Goal: Task Accomplishment & Management: Manage account settings

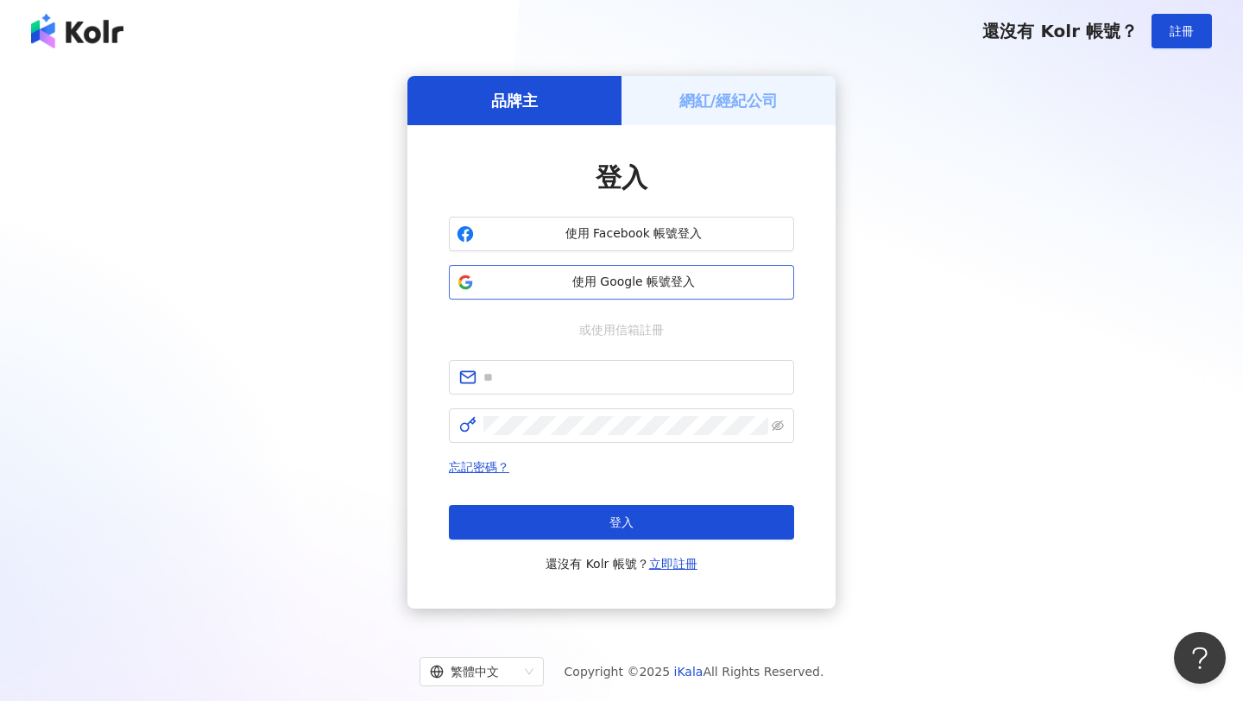
click at [664, 293] on button "使用 Google 帳號登入" at bounding box center [621, 282] width 345 height 35
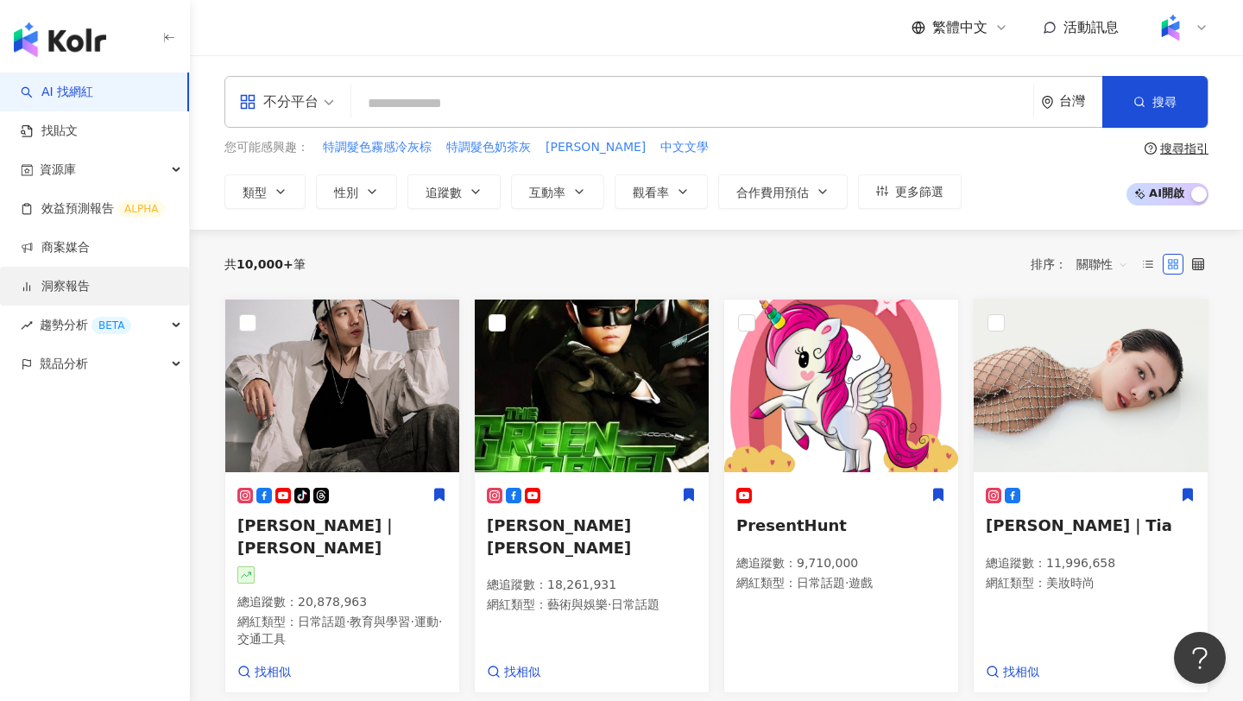
click at [90, 285] on link "洞察報告" at bounding box center [55, 286] width 69 height 17
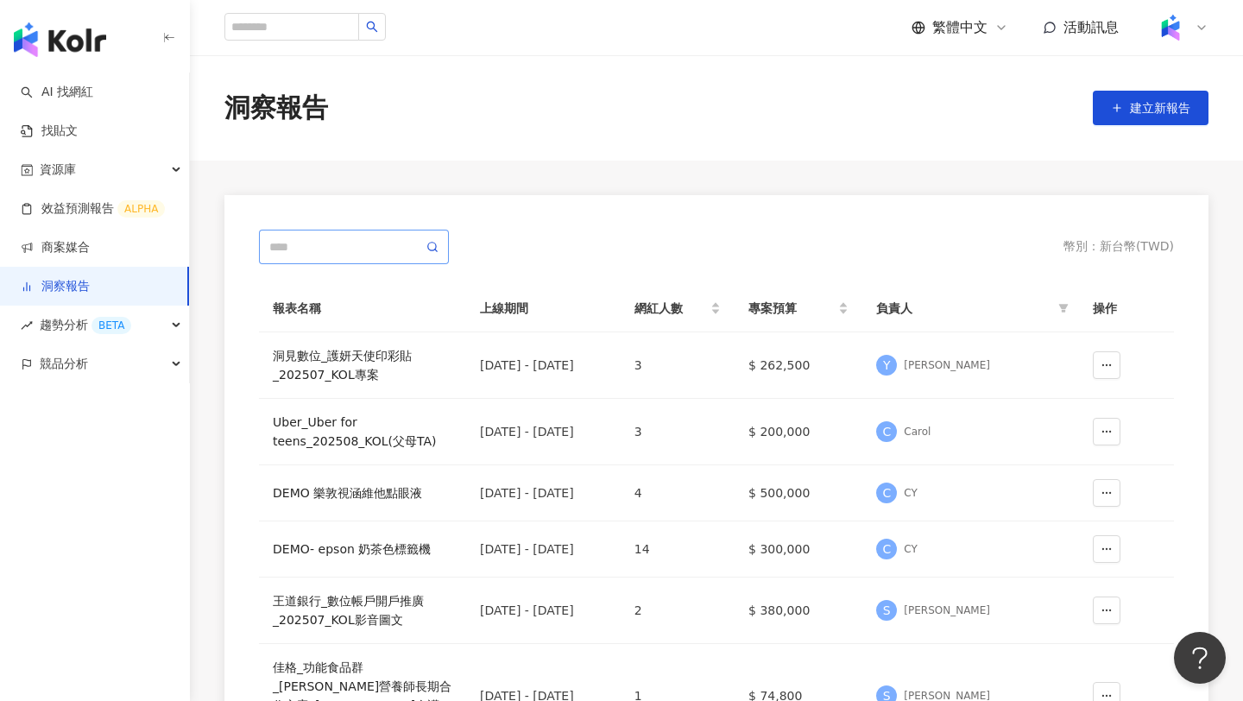
click at [293, 259] on span at bounding box center [354, 247] width 190 height 35
type input "**"
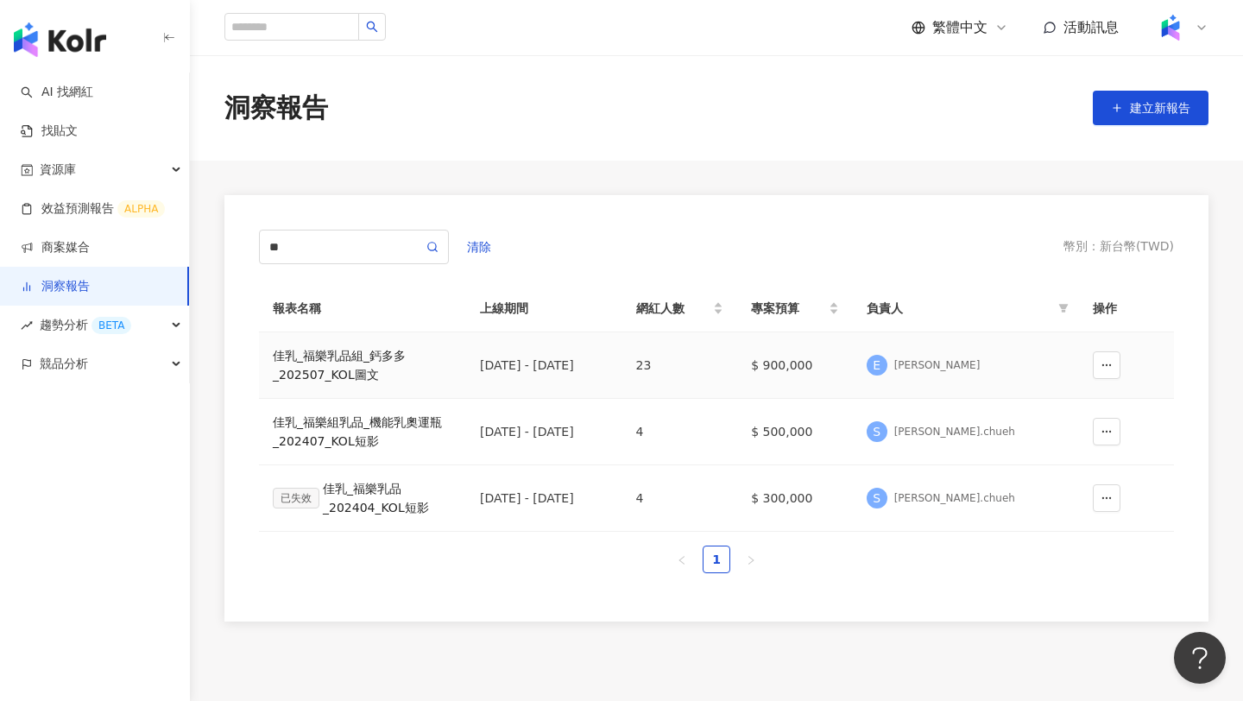
click at [311, 361] on div "佳乳_福樂乳品組_鈣多多_202507_KOL圖文" at bounding box center [363, 365] width 180 height 38
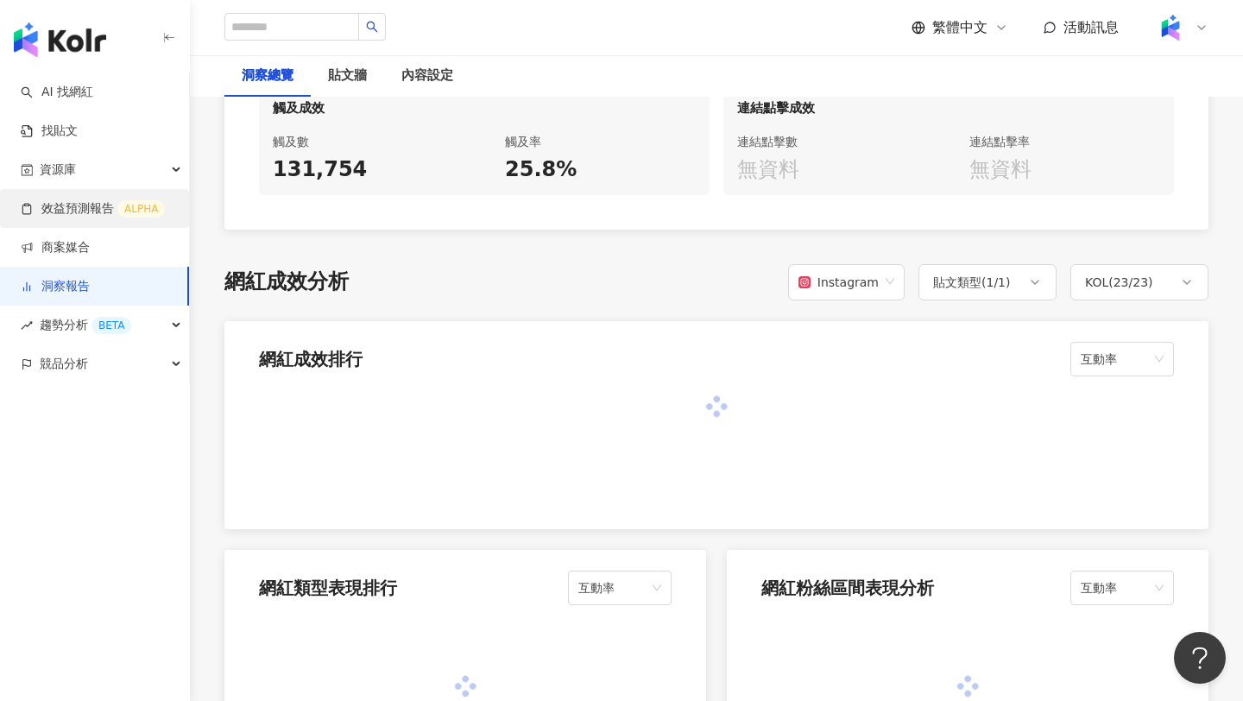
scroll to position [392, 0]
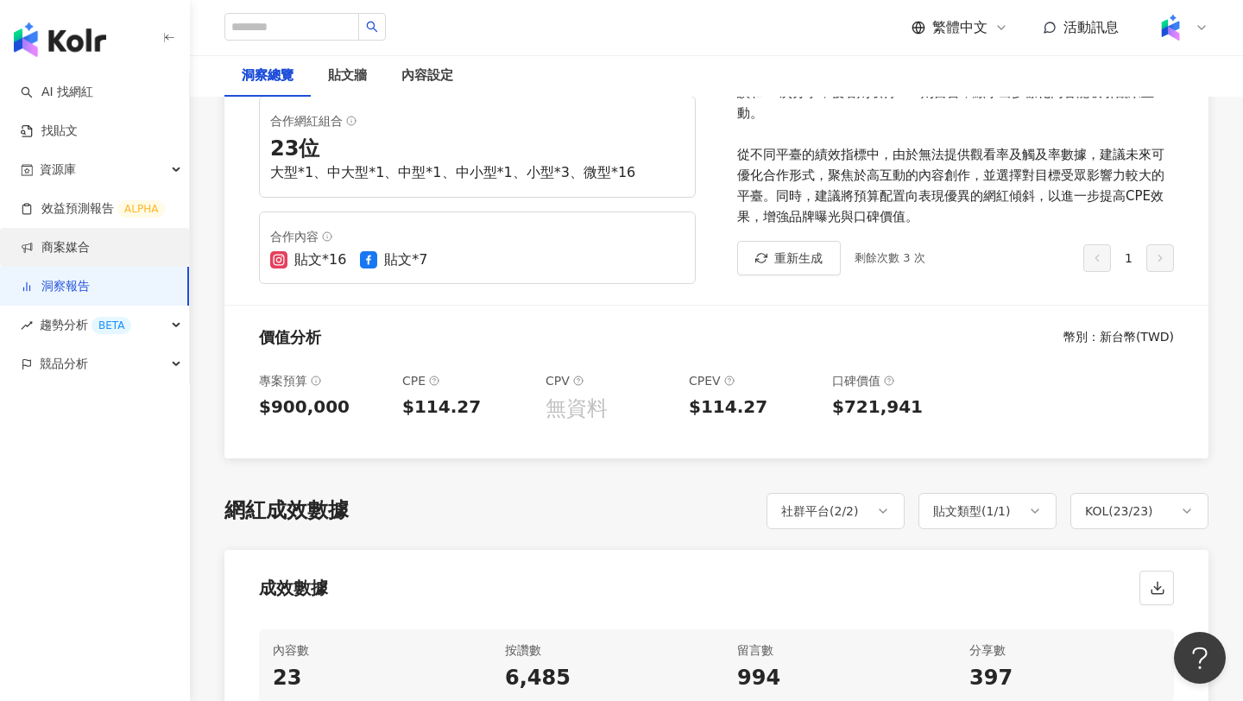
click at [89, 244] on link "商案媒合" at bounding box center [55, 247] width 69 height 17
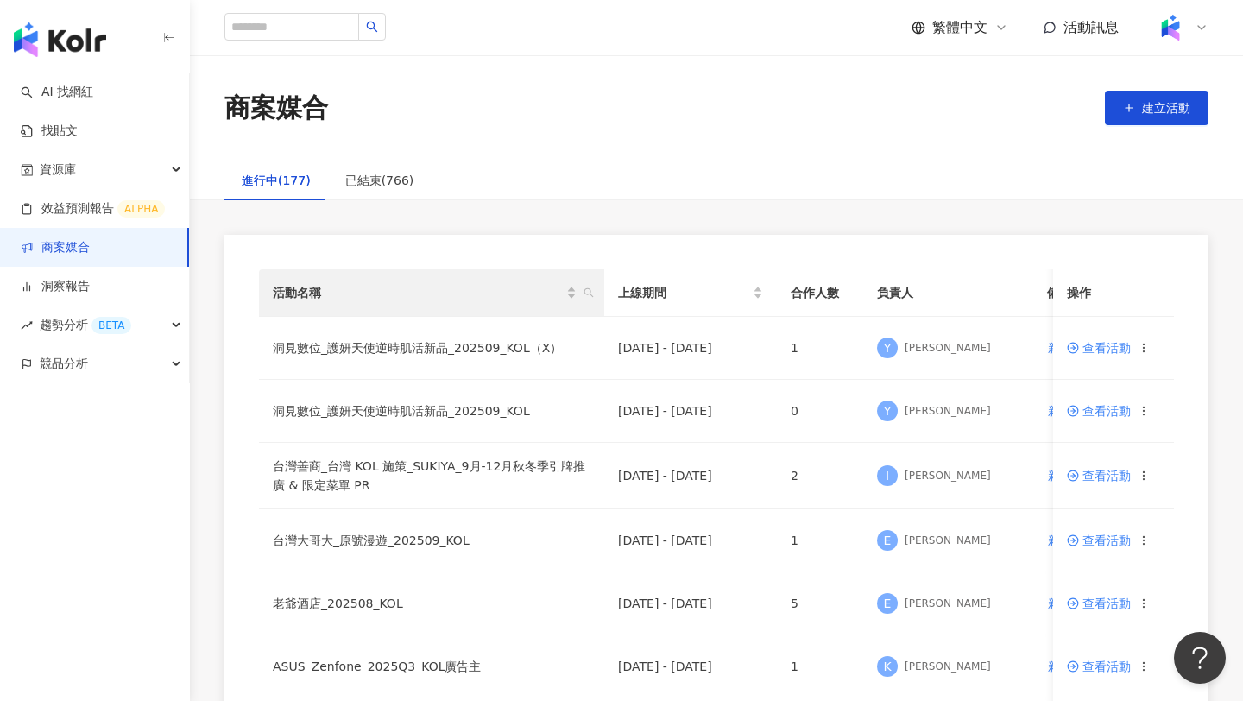
click at [597, 301] on th "活動名稱" at bounding box center [431, 292] width 345 height 47
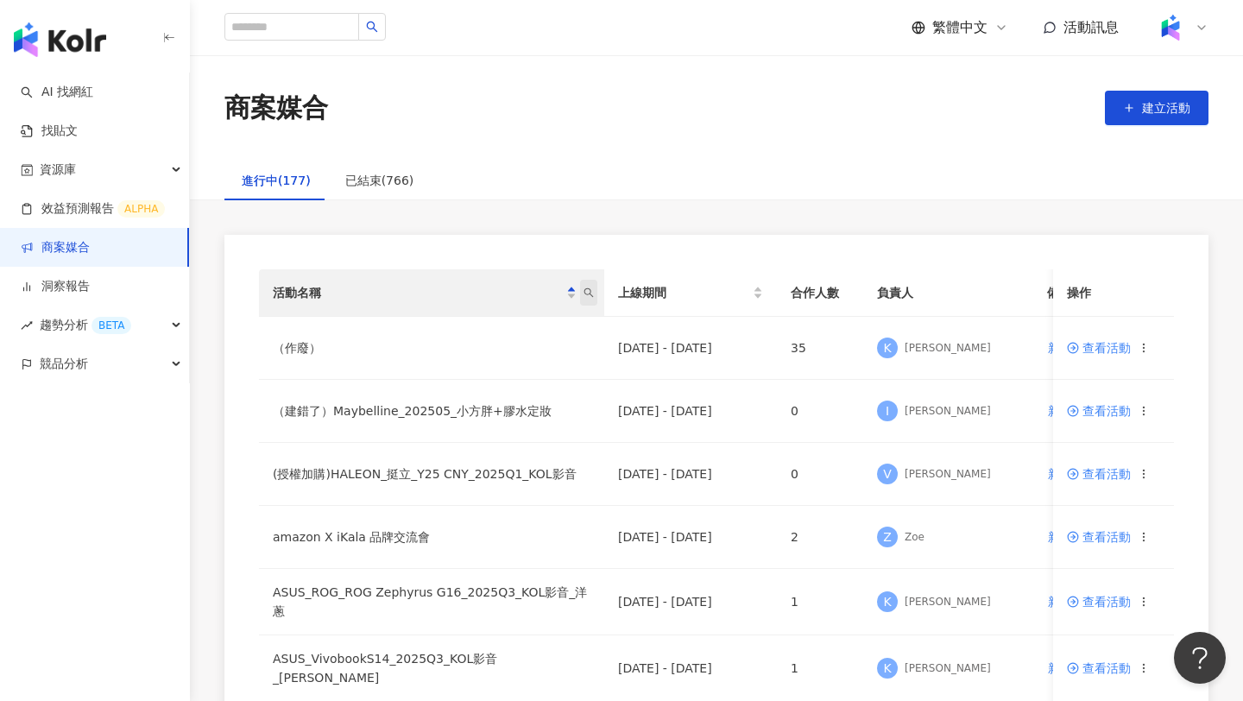
click at [586, 295] on icon "search" at bounding box center [589, 292] width 10 height 10
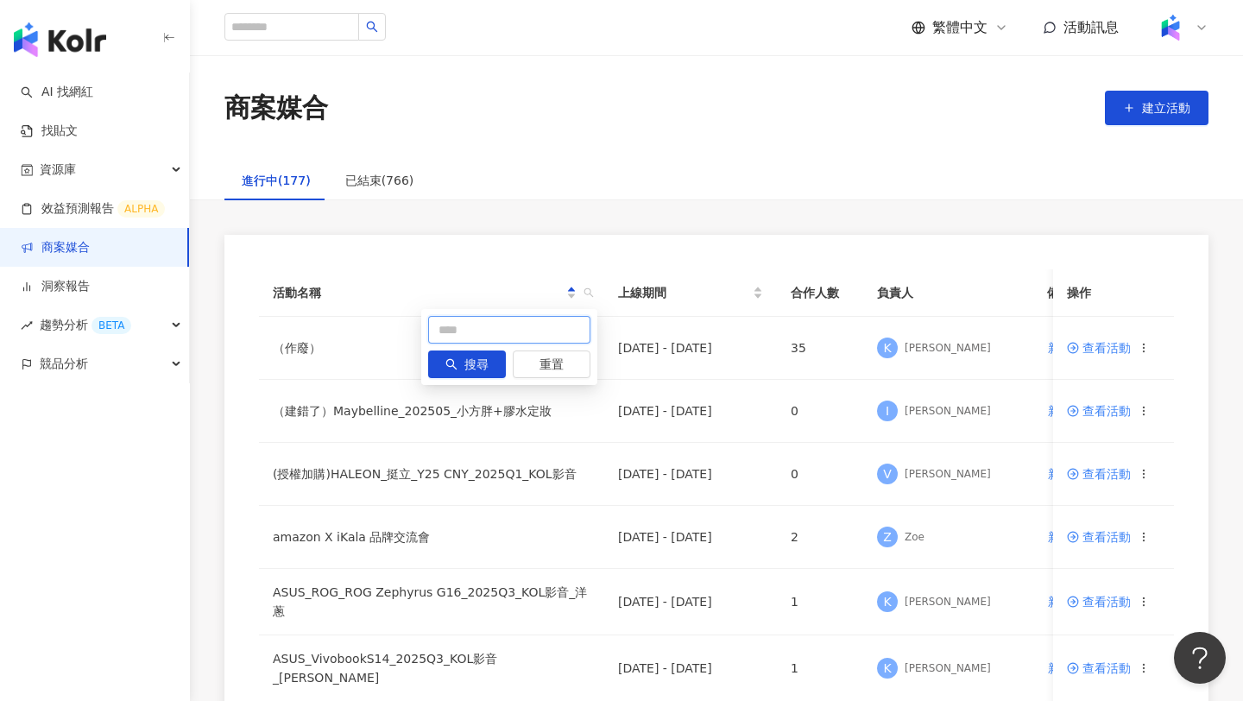
click at [483, 331] on input "text" at bounding box center [509, 330] width 162 height 28
type input "**"
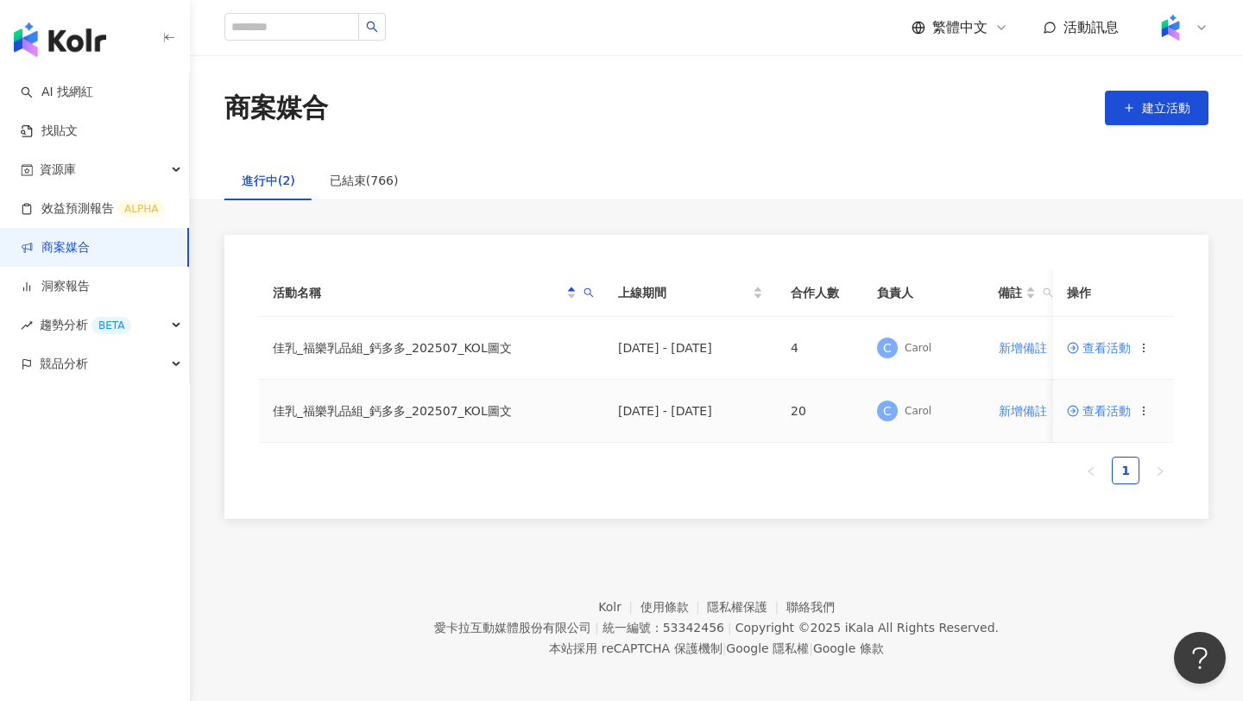
click at [1086, 407] on span "查看活動" at bounding box center [1099, 411] width 64 height 12
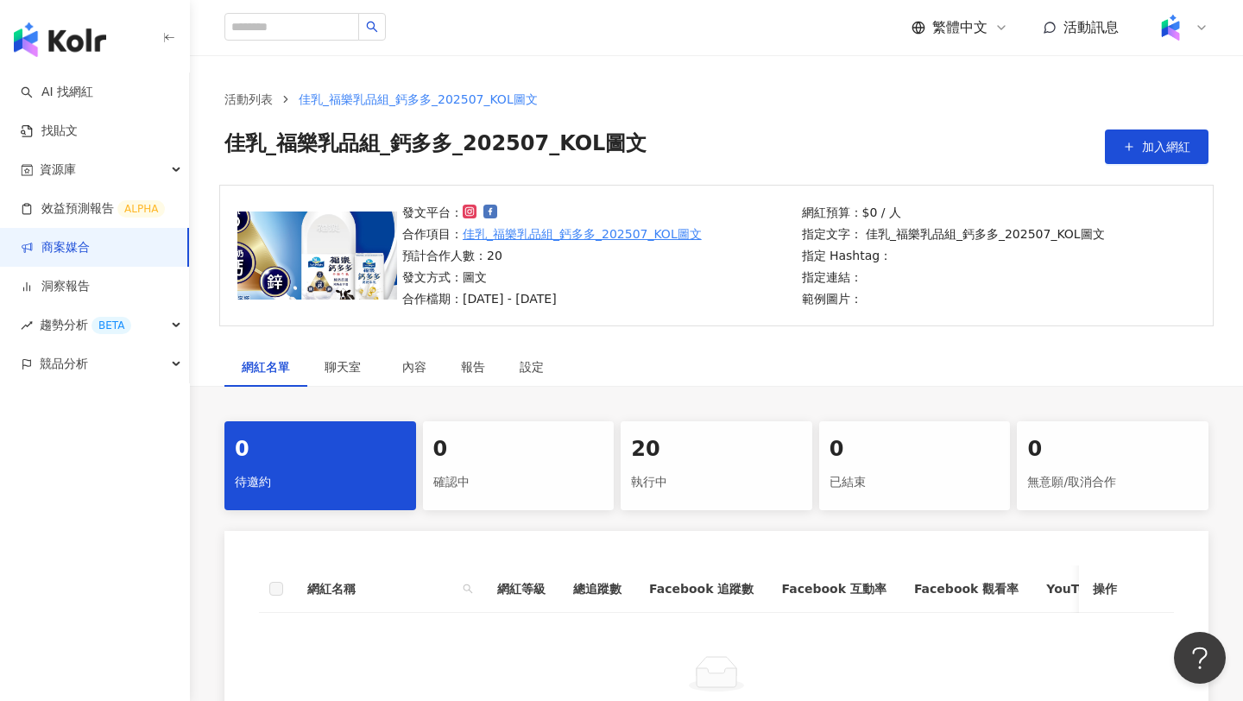
click at [755, 474] on div "執行中" at bounding box center [716, 482] width 171 height 29
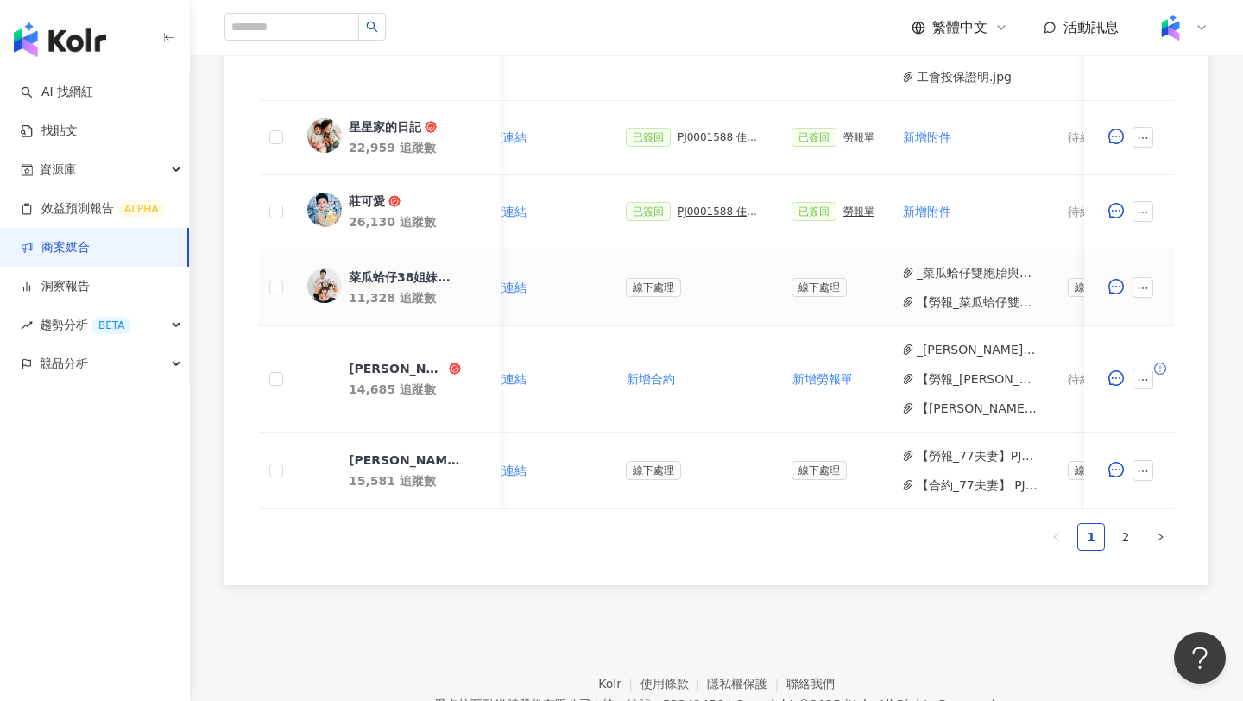
scroll to position [996, 0]
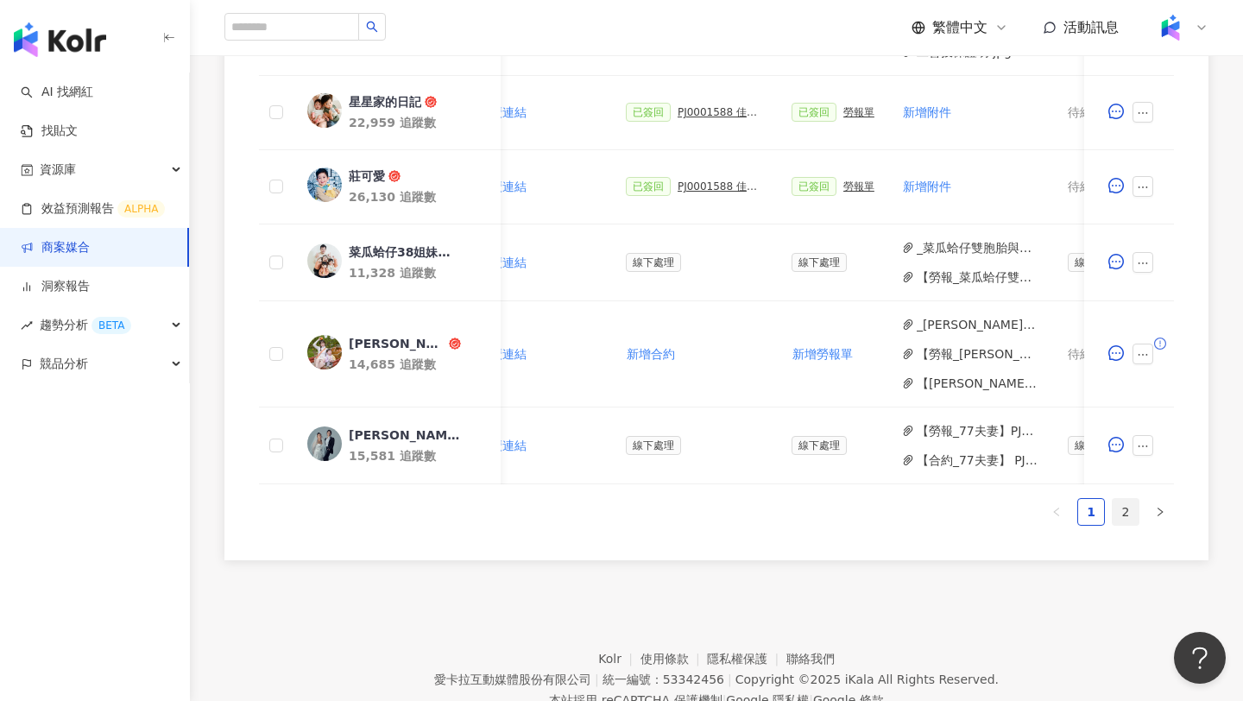
click at [1135, 520] on link "2" at bounding box center [1126, 512] width 26 height 26
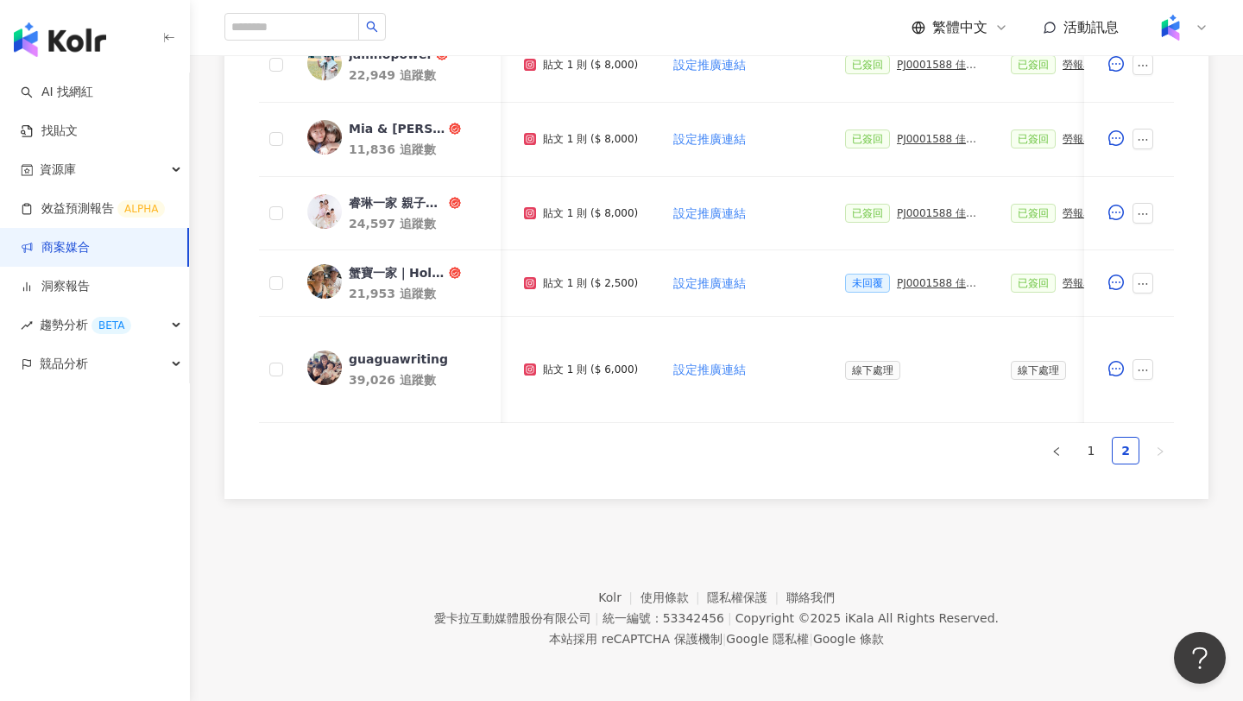
scroll to position [932, 0]
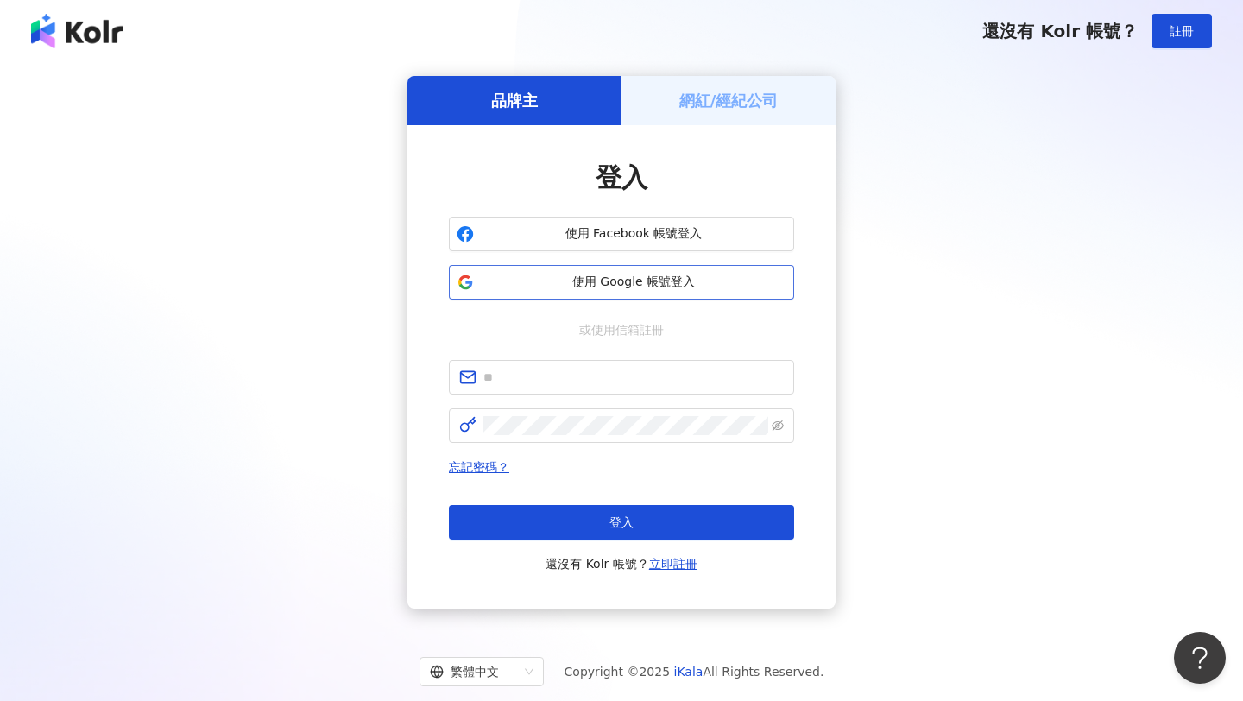
click at [591, 288] on span "使用 Google 帳號登入" at bounding box center [634, 282] width 306 height 17
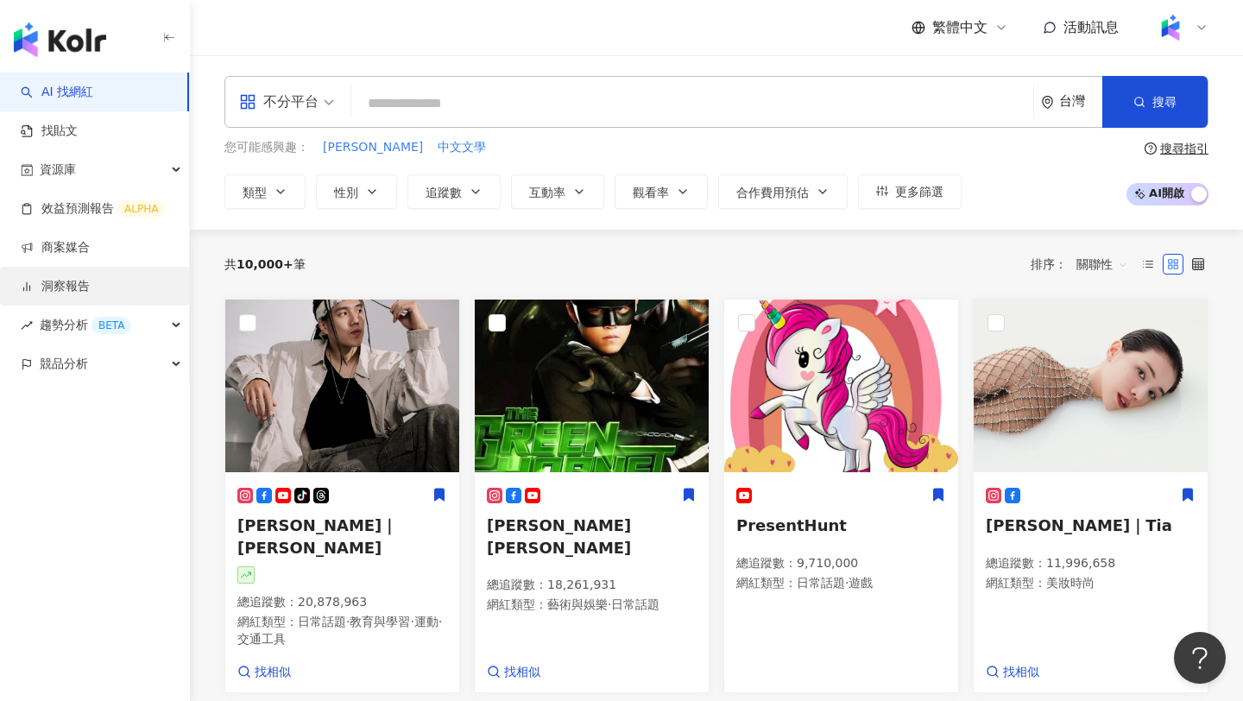
click at [67, 286] on link "洞察報告" at bounding box center [55, 286] width 69 height 17
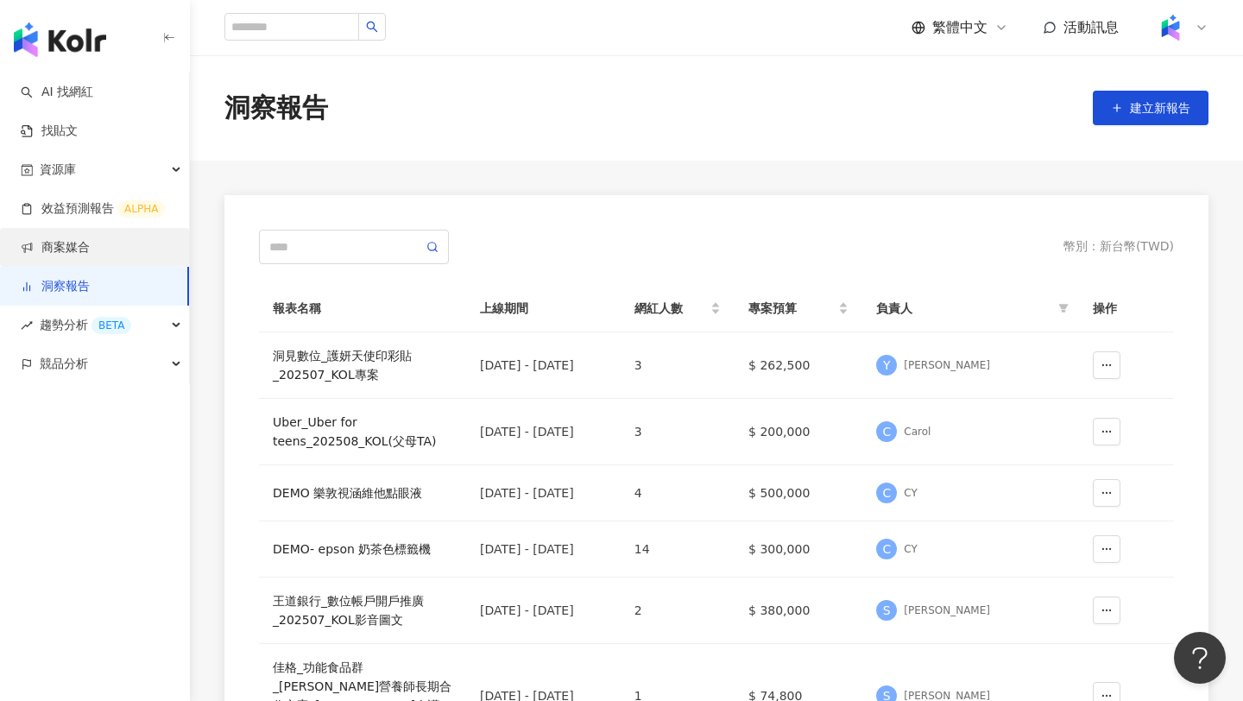
click at [90, 256] on link "商案媒合" at bounding box center [55, 247] width 69 height 17
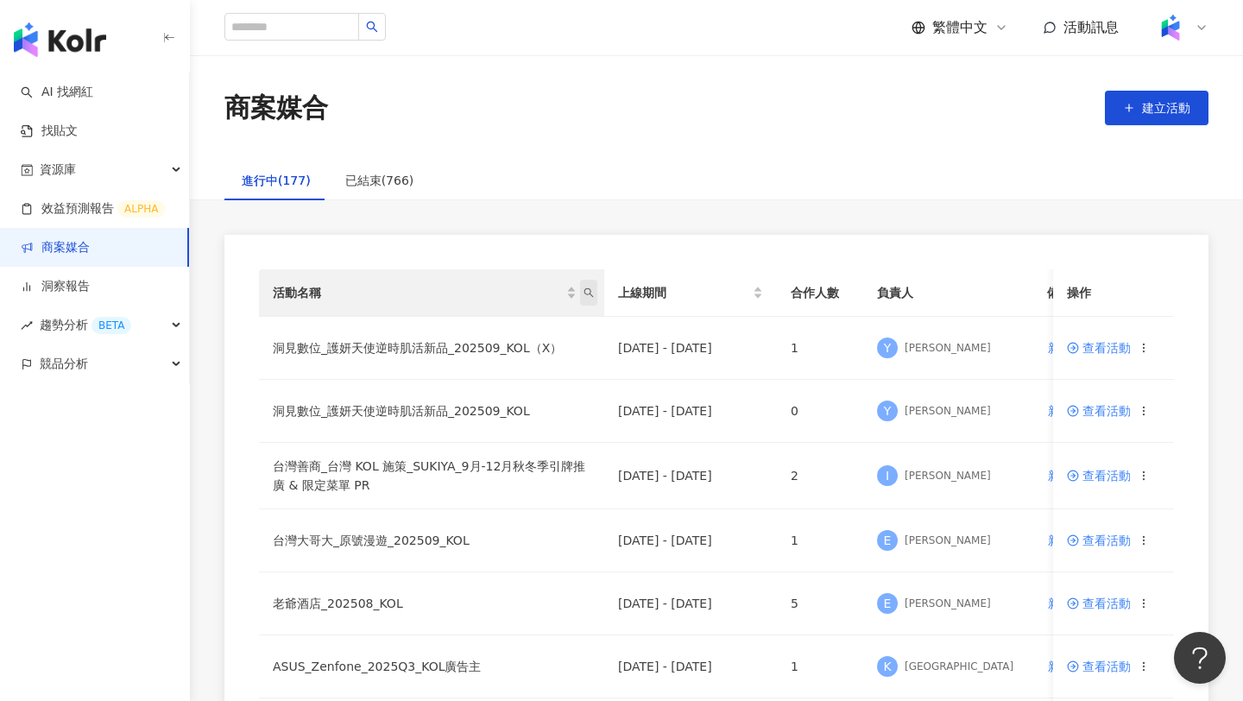
click at [596, 293] on span "活動名稱" at bounding box center [588, 293] width 17 height 26
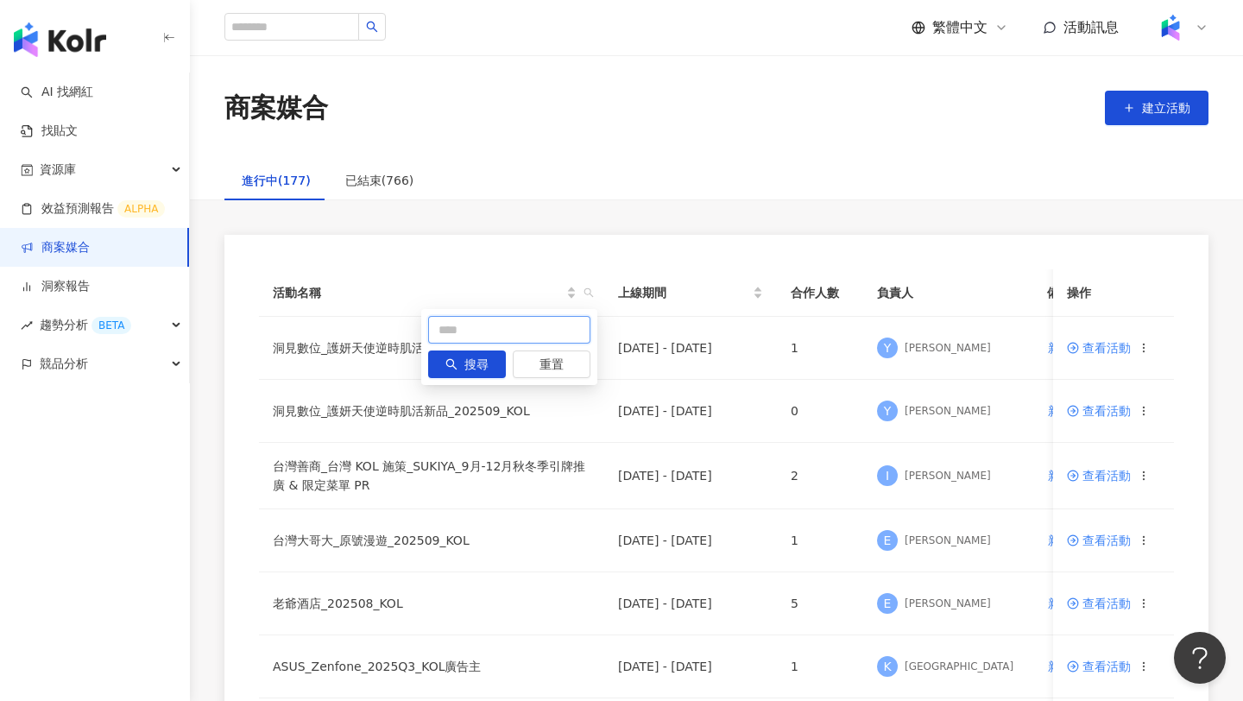
click at [480, 330] on input "text" at bounding box center [509, 330] width 162 height 28
type input "**"
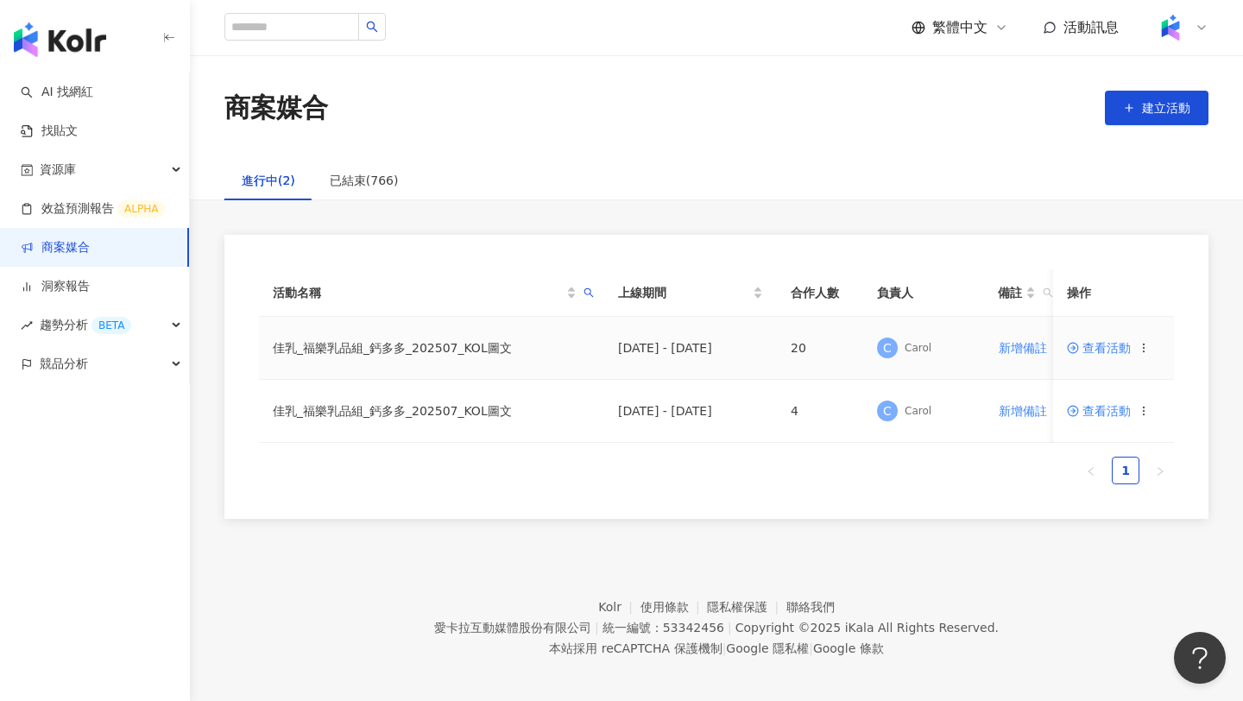
click at [1105, 338] on td "查看活動" at bounding box center [1113, 348] width 121 height 63
click at [1098, 348] on span "查看活動" at bounding box center [1099, 348] width 64 height 12
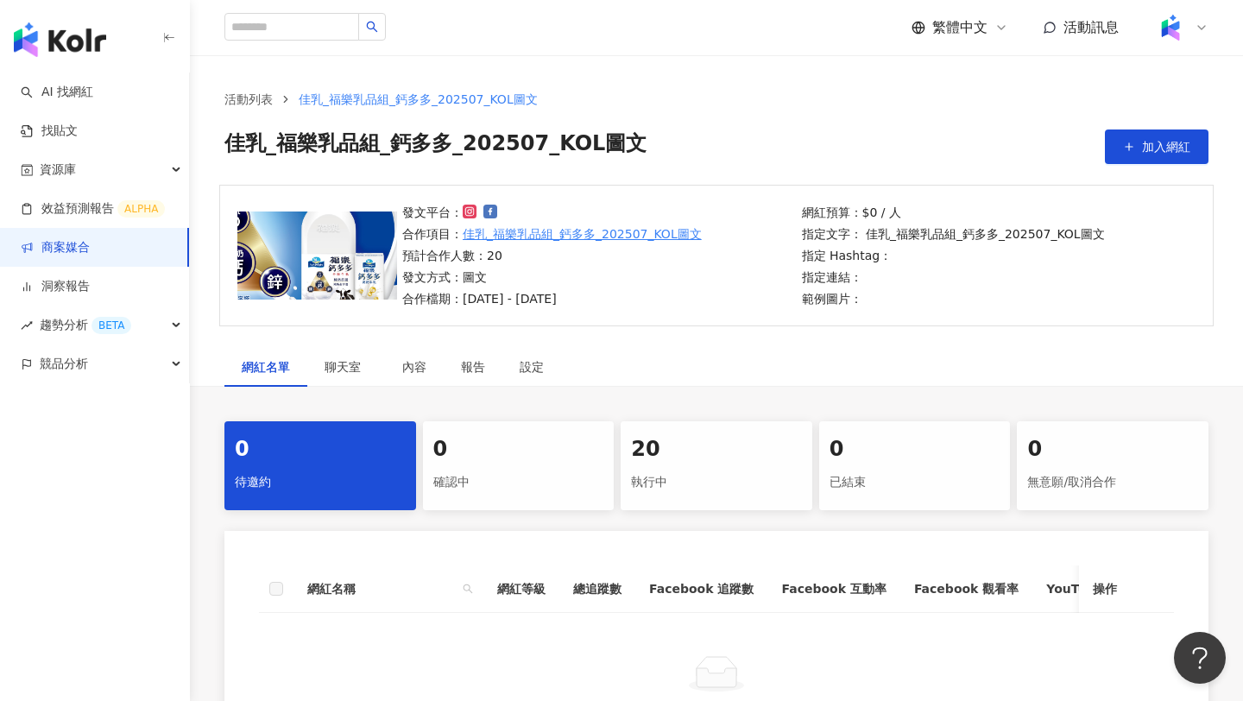
click at [716, 450] on div "20" at bounding box center [716, 449] width 171 height 29
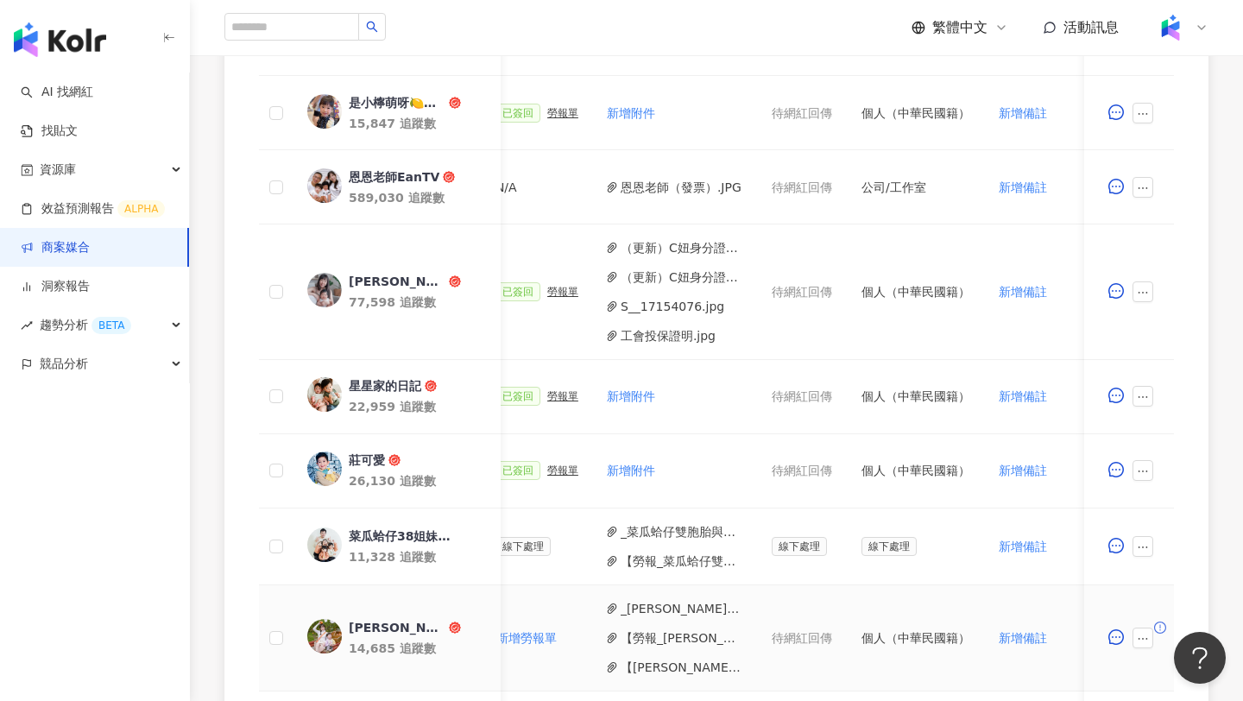
scroll to position [679, 0]
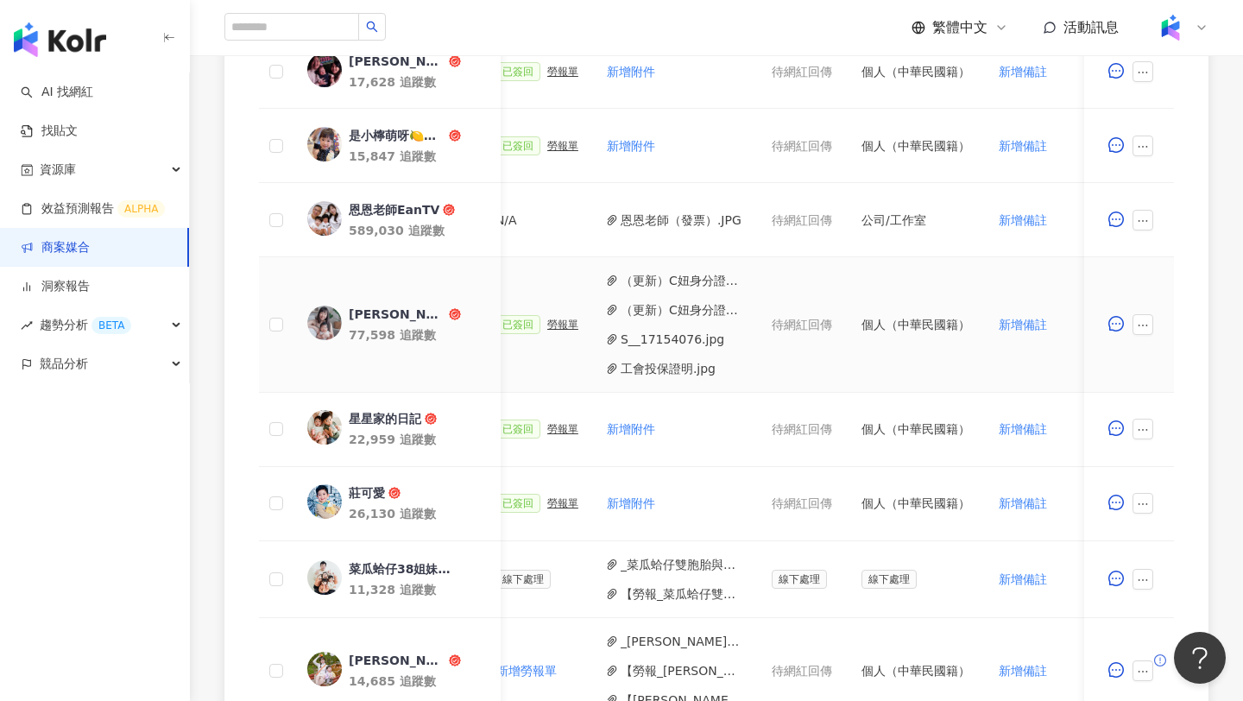
click at [658, 364] on button "工會投保證明.jpg" at bounding box center [668, 368] width 95 height 19
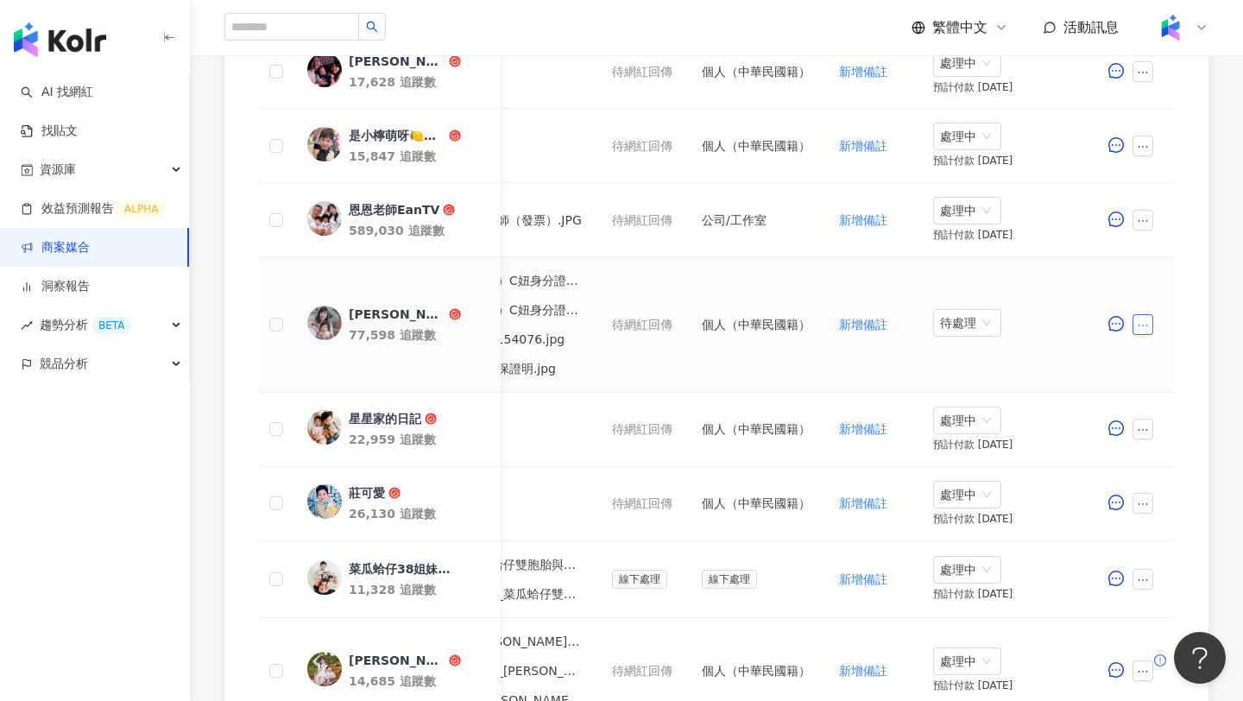
click at [1149, 322] on button "button" at bounding box center [1143, 324] width 21 height 21
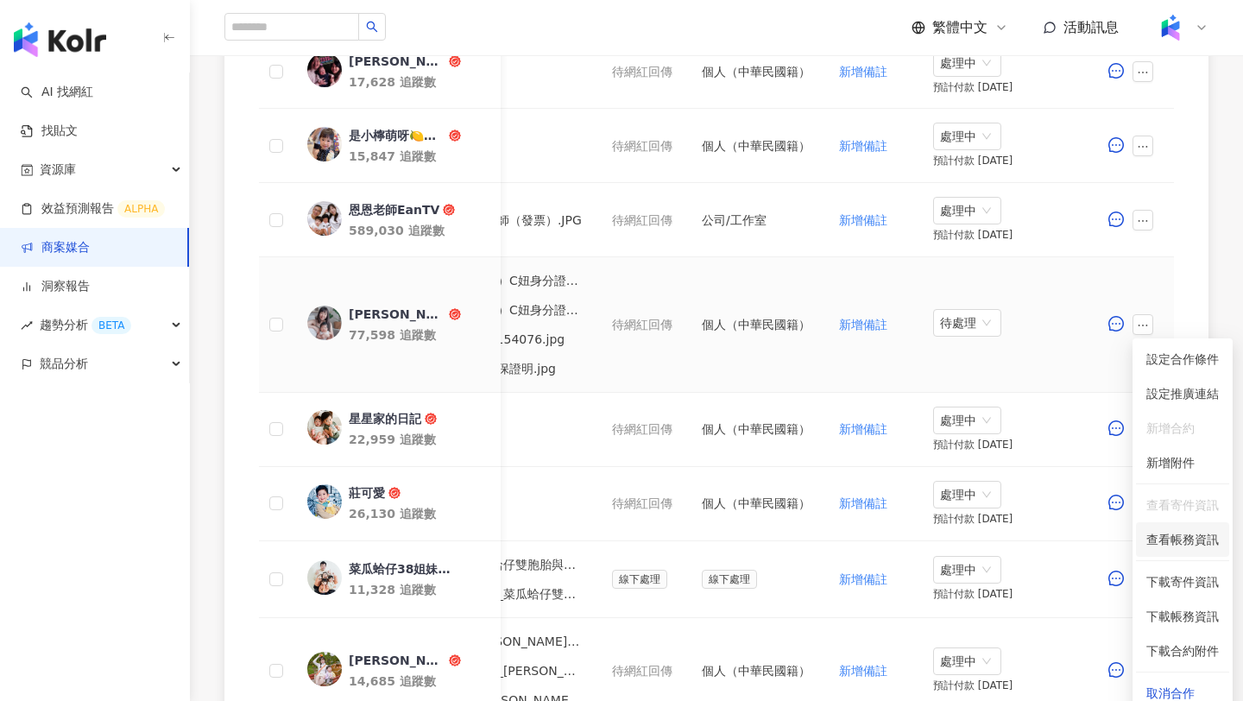
click at [1188, 533] on span "查看帳務資訊" at bounding box center [1182, 539] width 73 height 19
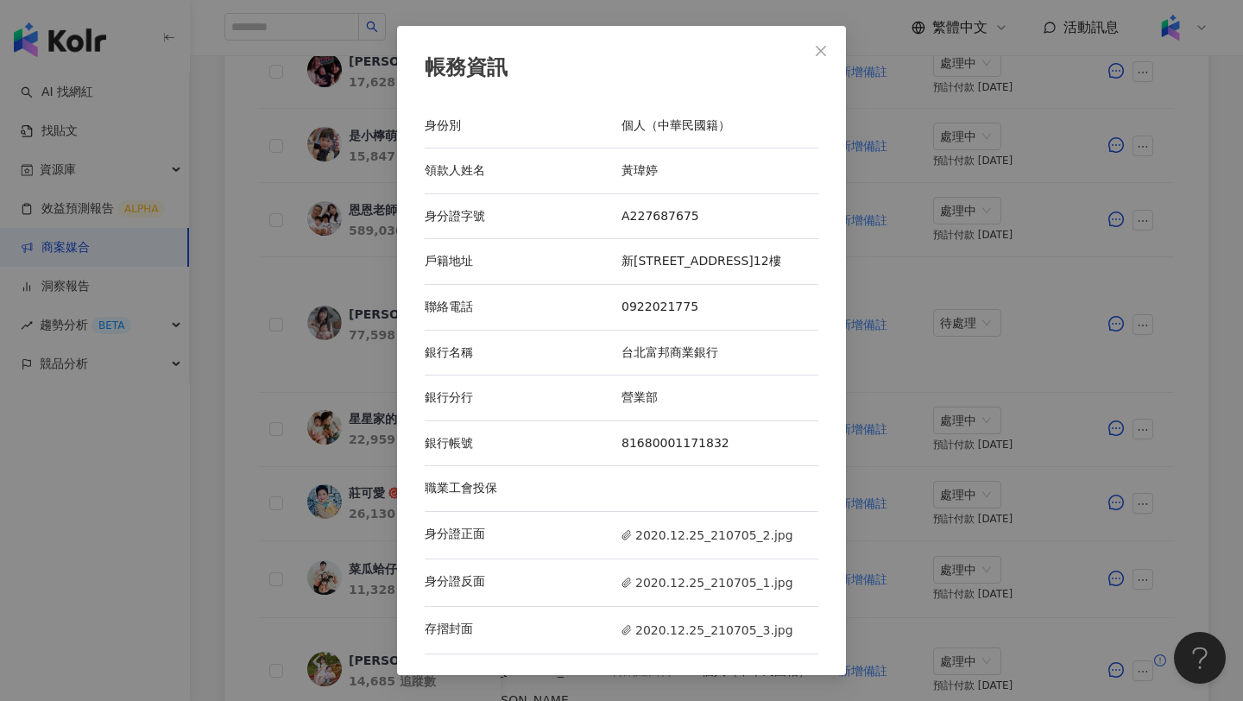
click at [634, 166] on div "黃瑋婷" at bounding box center [720, 170] width 197 height 17
drag, startPoint x: 621, startPoint y: 167, endPoint x: 691, endPoint y: 167, distance: 69.9
click at [691, 167] on div "領款人姓名 黃瑋婷" at bounding box center [622, 171] width 394 height 46
copy div "領款人姓名 黃瑋婷"
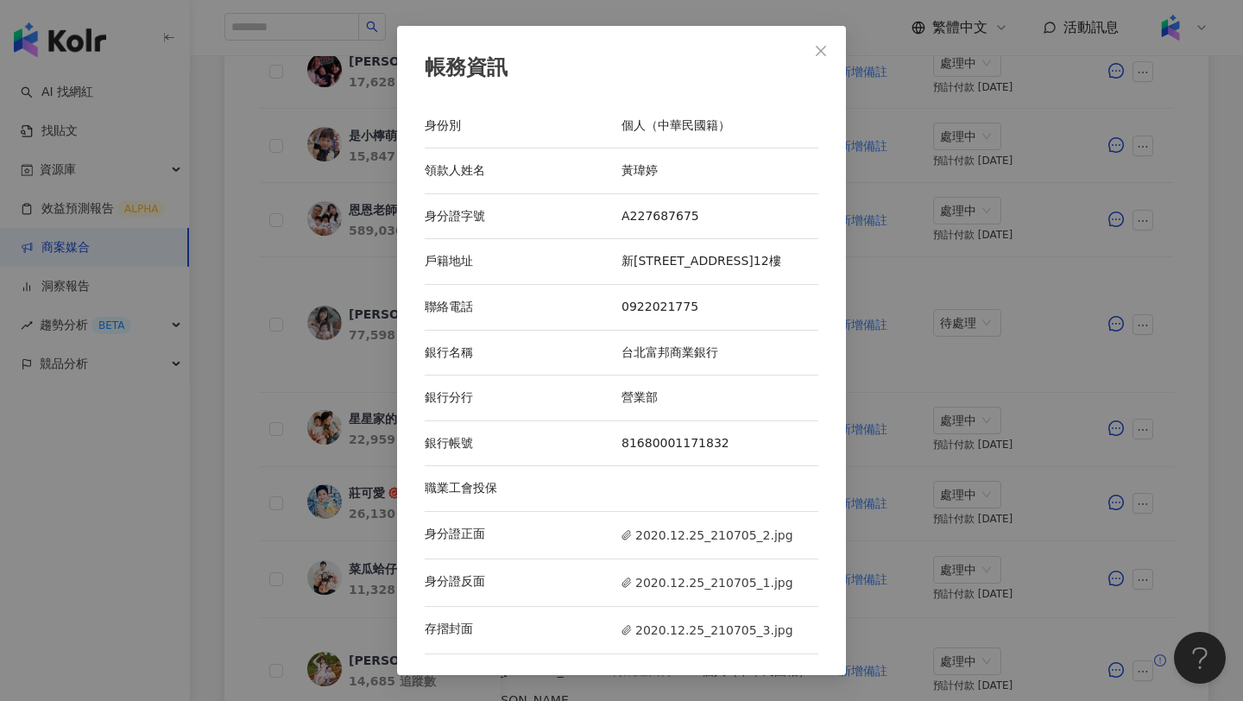
click at [916, 311] on div "帳務資訊 身份別 個人（中華民國籍） 領款人姓名 黃瑋婷 身分證字號 A227687675 戶籍地址 新北市淡水區新市二路二段90號12樓 聯絡電話 0922…" at bounding box center [621, 350] width 1243 height 701
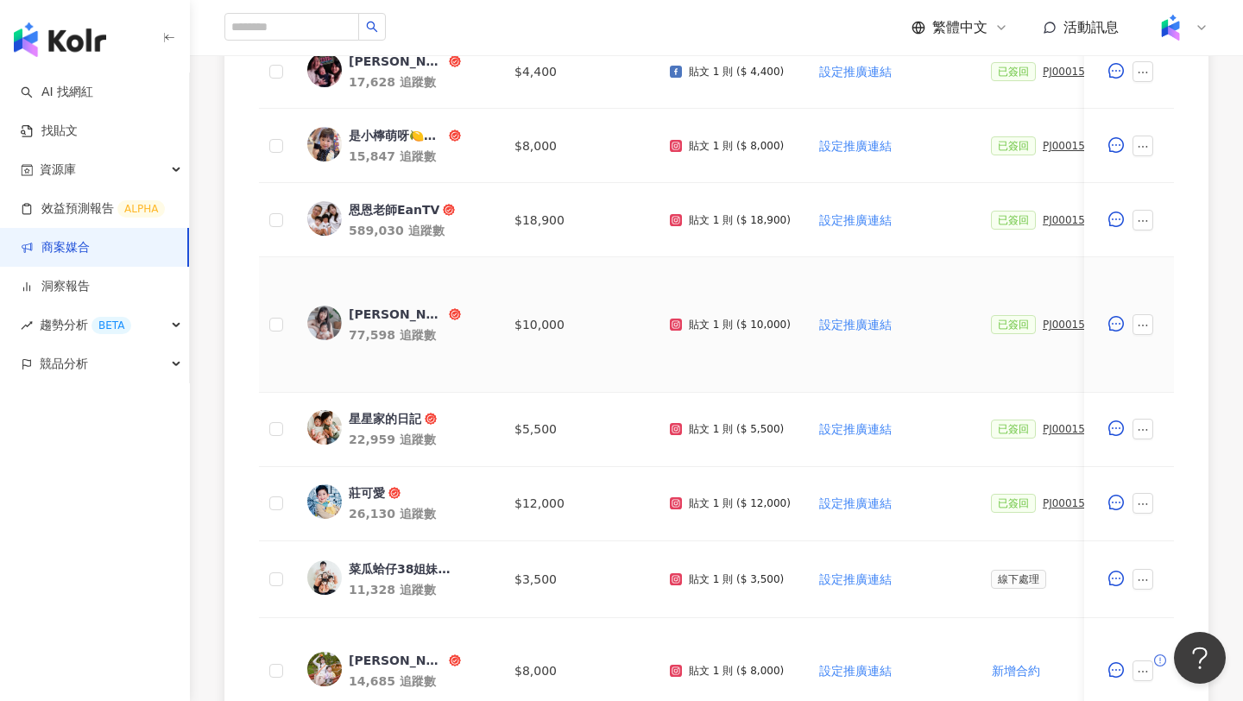
scroll to position [0, 9]
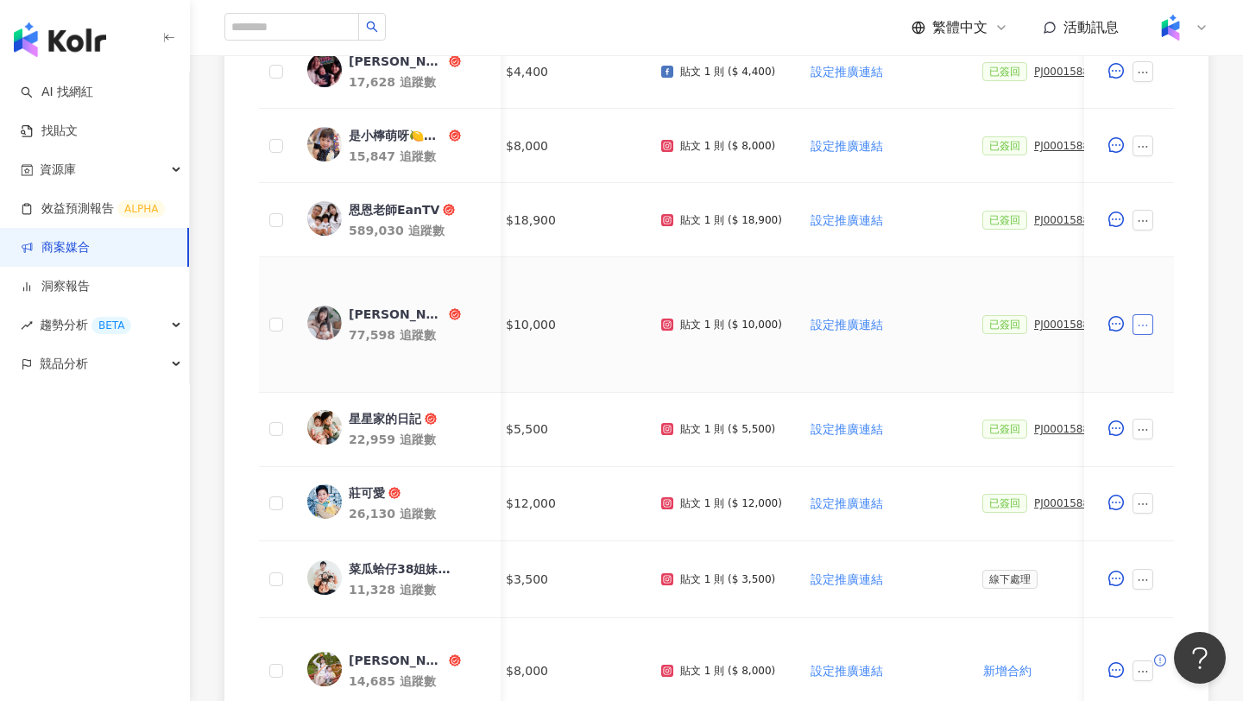
click at [1151, 327] on button "button" at bounding box center [1143, 324] width 21 height 21
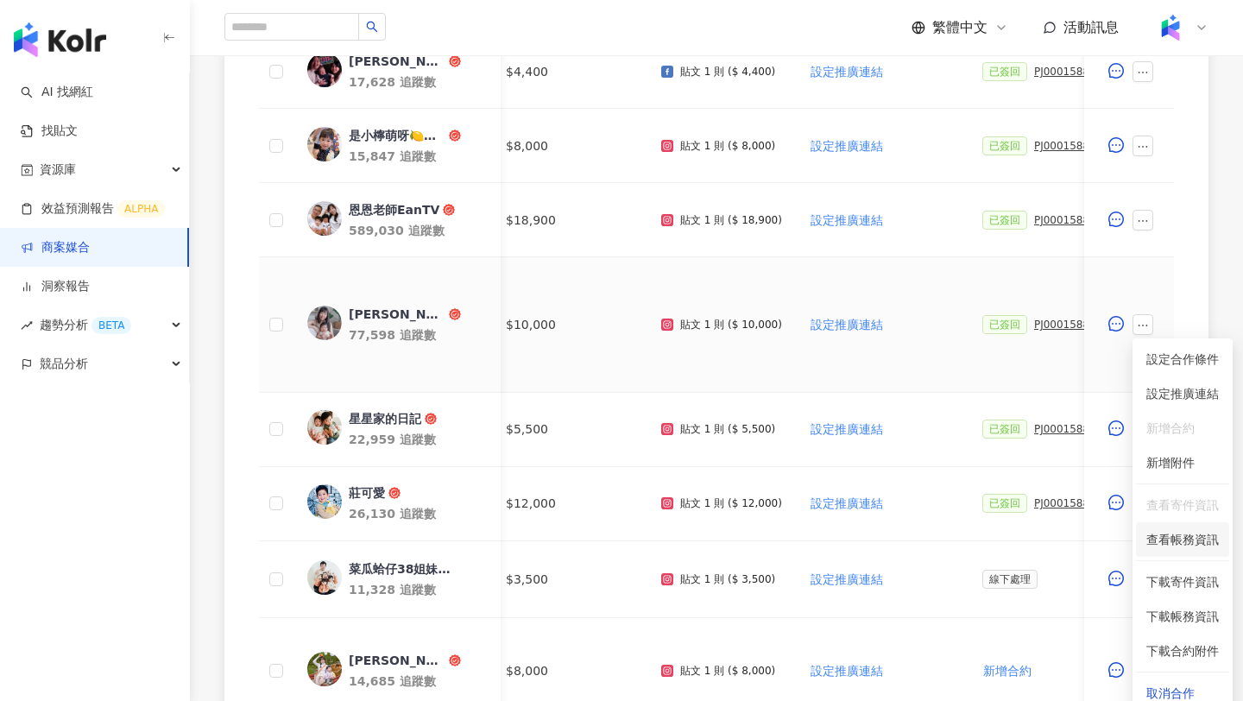
click at [1177, 546] on span "查看帳務資訊" at bounding box center [1182, 539] width 73 height 19
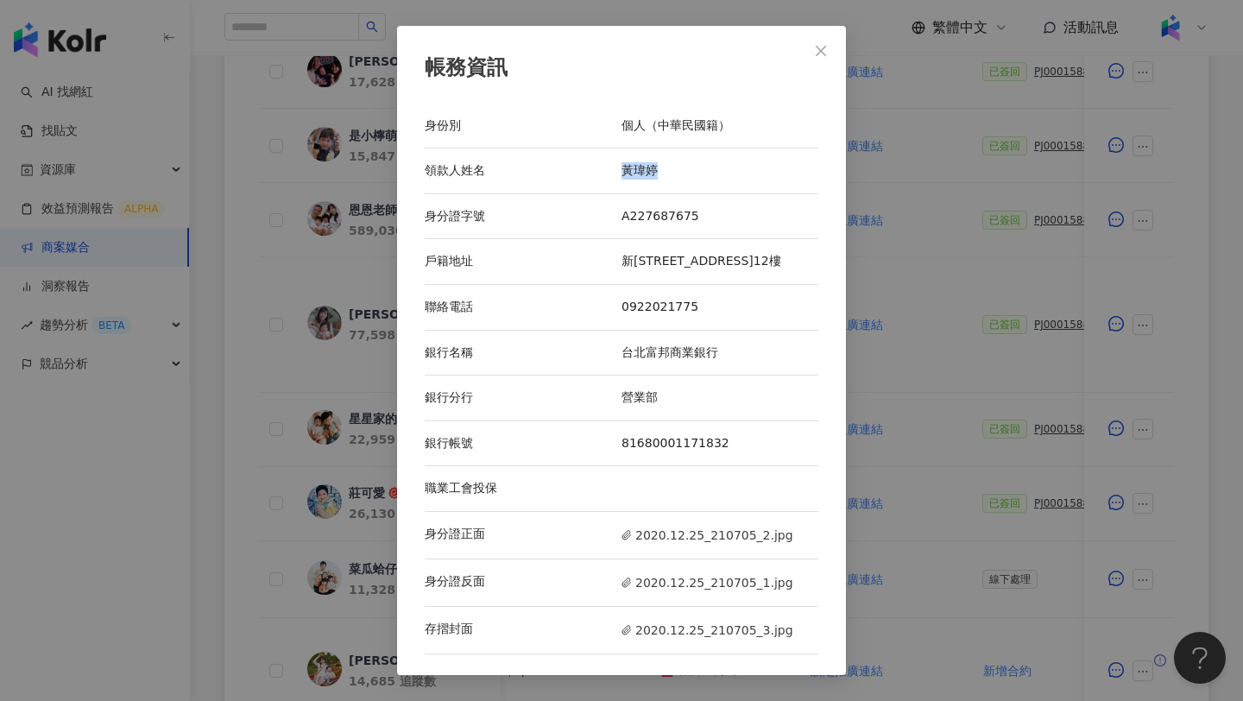
drag, startPoint x: 620, startPoint y: 168, endPoint x: 652, endPoint y: 168, distance: 31.9
click at [652, 168] on div "領款人姓名 黃瑋婷" at bounding box center [622, 171] width 394 height 46
copy div "領款人姓名 黃瑋婷"
click at [628, 218] on div "A227687675" at bounding box center [720, 216] width 197 height 17
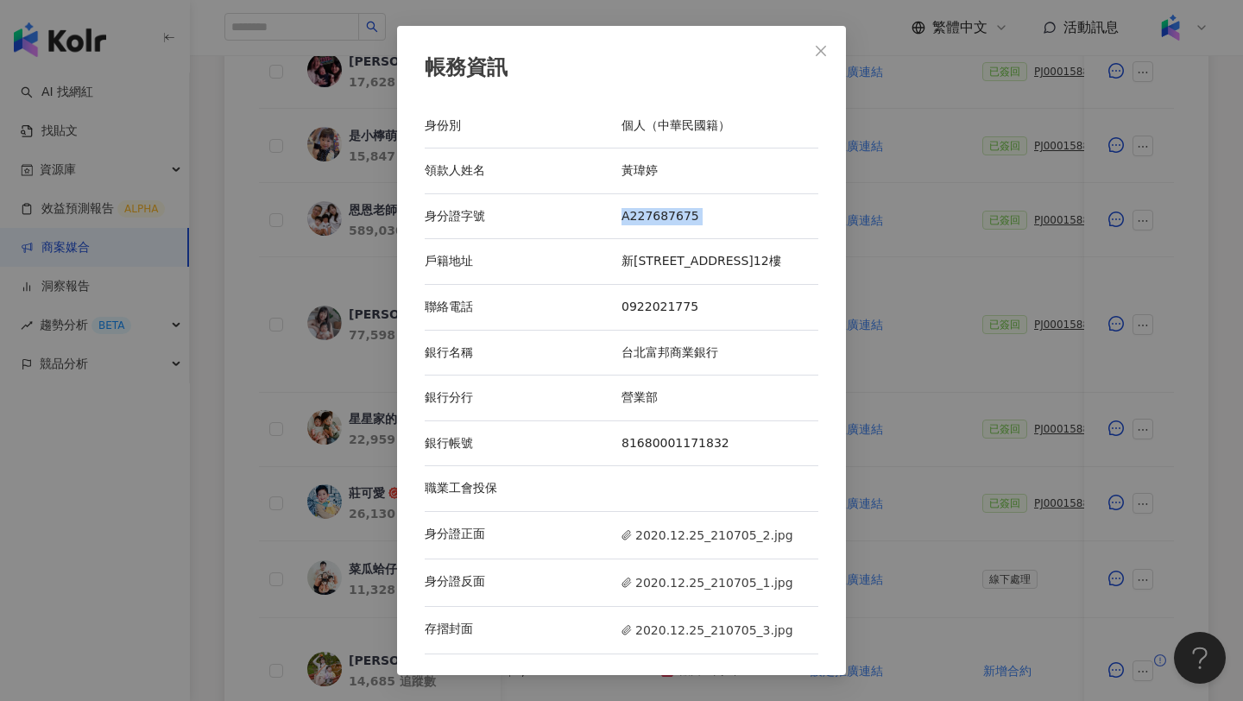
click at [628, 218] on div "A227687675" at bounding box center [720, 216] width 197 height 17
copy div "A227687675"
drag, startPoint x: 623, startPoint y: 260, endPoint x: 811, endPoint y: 262, distance: 187.3
click at [813, 263] on div "新北市淡水區新市二路二段90號12樓" at bounding box center [720, 261] width 197 height 17
copy div "新北市淡水區新市二路二段90號12樓"
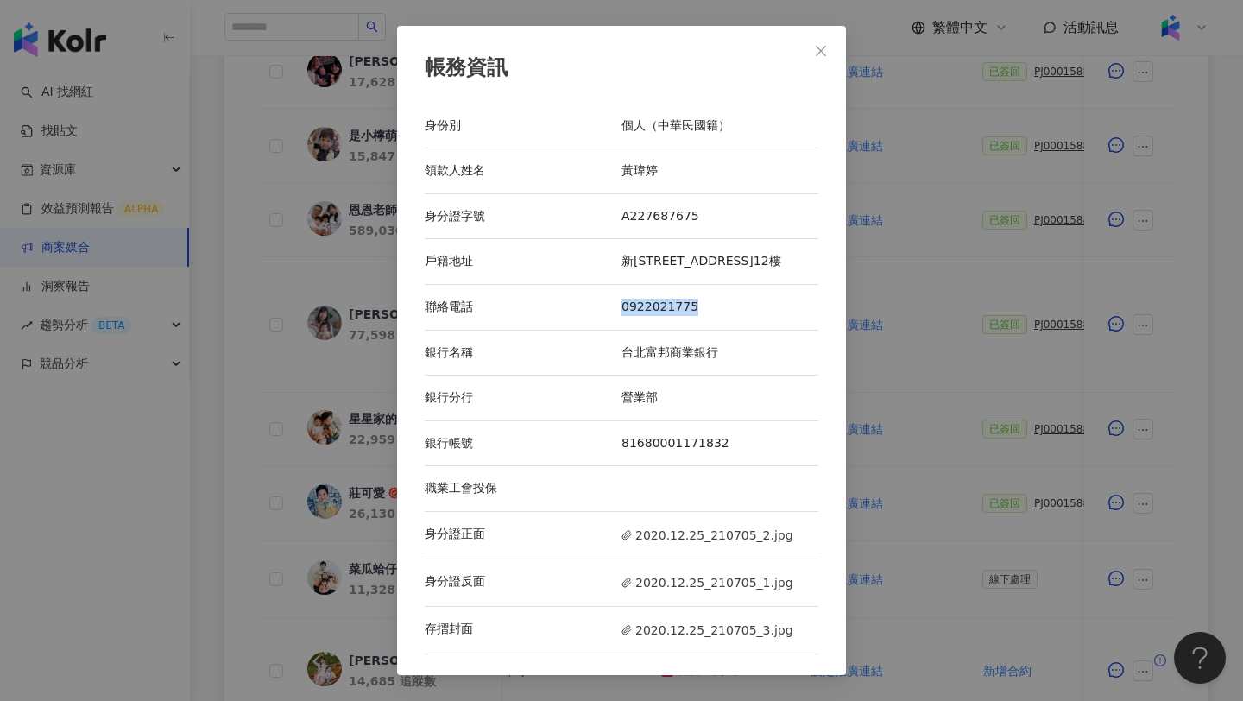
drag, startPoint x: 623, startPoint y: 308, endPoint x: 694, endPoint y: 310, distance: 70.8
click at [694, 310] on div "0922021775" at bounding box center [720, 307] width 197 height 17
copy div "0922021775"
click at [703, 538] on span "2020.12.25_210705_2.jpg" at bounding box center [708, 535] width 172 height 19
click at [671, 583] on span "2020.12.25_210705_1.jpg" at bounding box center [708, 582] width 172 height 19
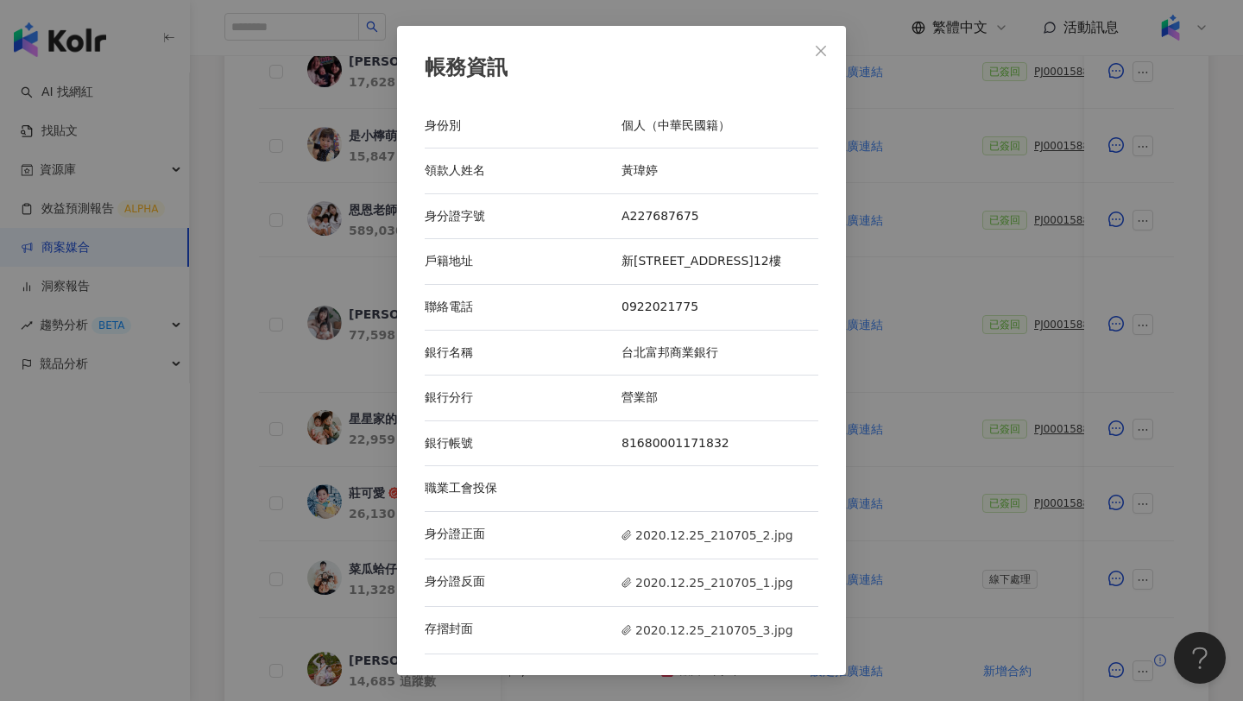
click at [950, 291] on div "帳務資訊 身份別 個人（中華民國籍） 領款人姓名 黃瑋婷 身分證字號 A227687675 戶籍地址 新北市淡水區新市二路二段90號12樓 聯絡電話 0922…" at bounding box center [621, 350] width 1243 height 701
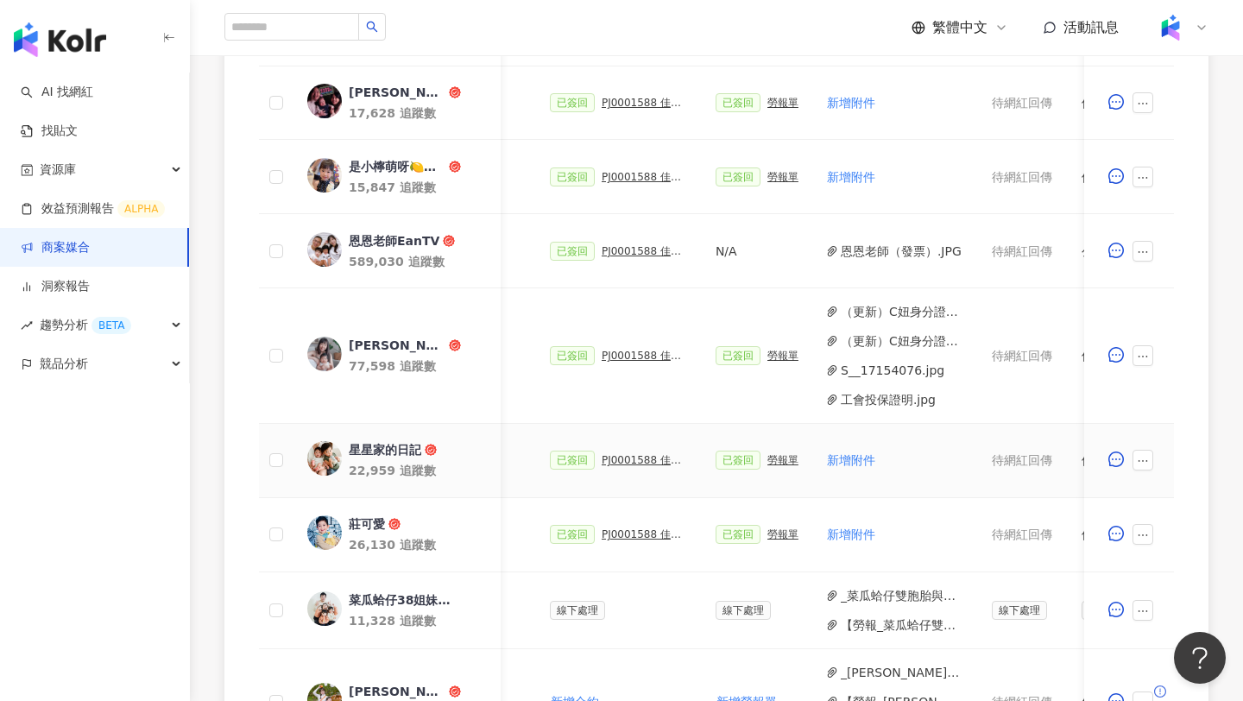
scroll to position [0, 531]
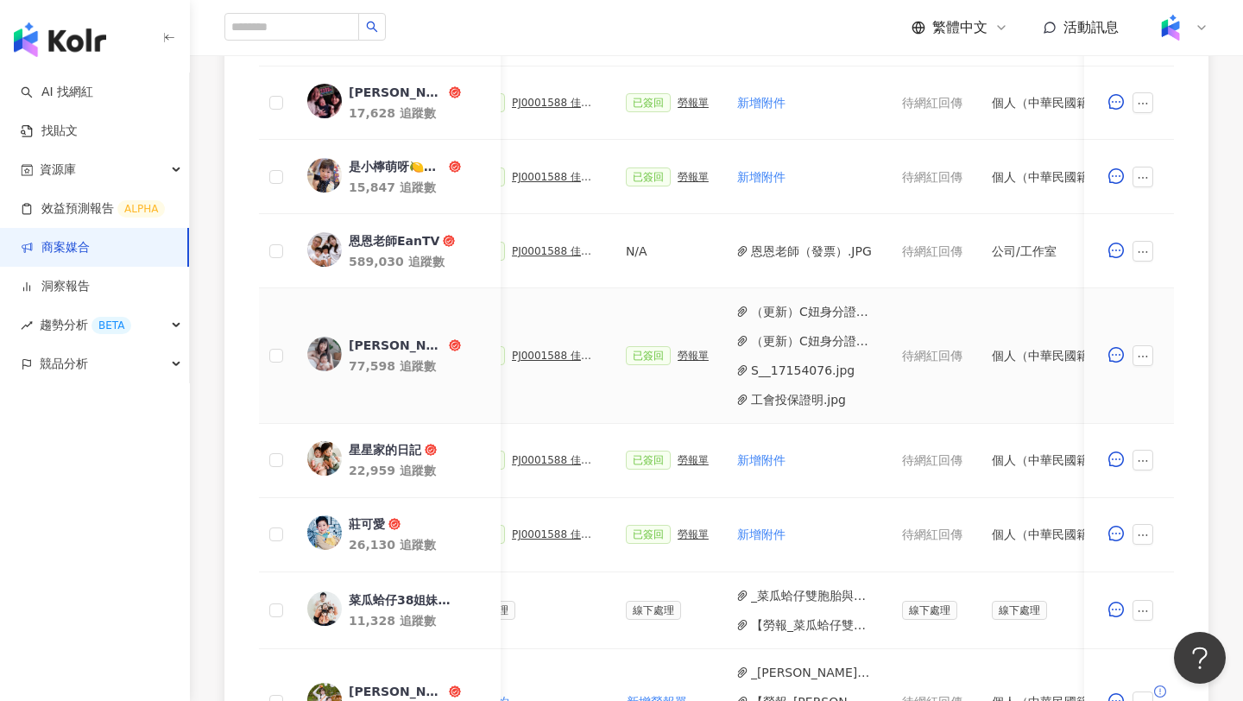
click at [801, 315] on button "（更新）C妞身分證反面.jpg" at bounding box center [812, 311] width 123 height 19
click at [824, 344] on button "（更新）C妞身分證正面.jpg" at bounding box center [812, 340] width 123 height 19
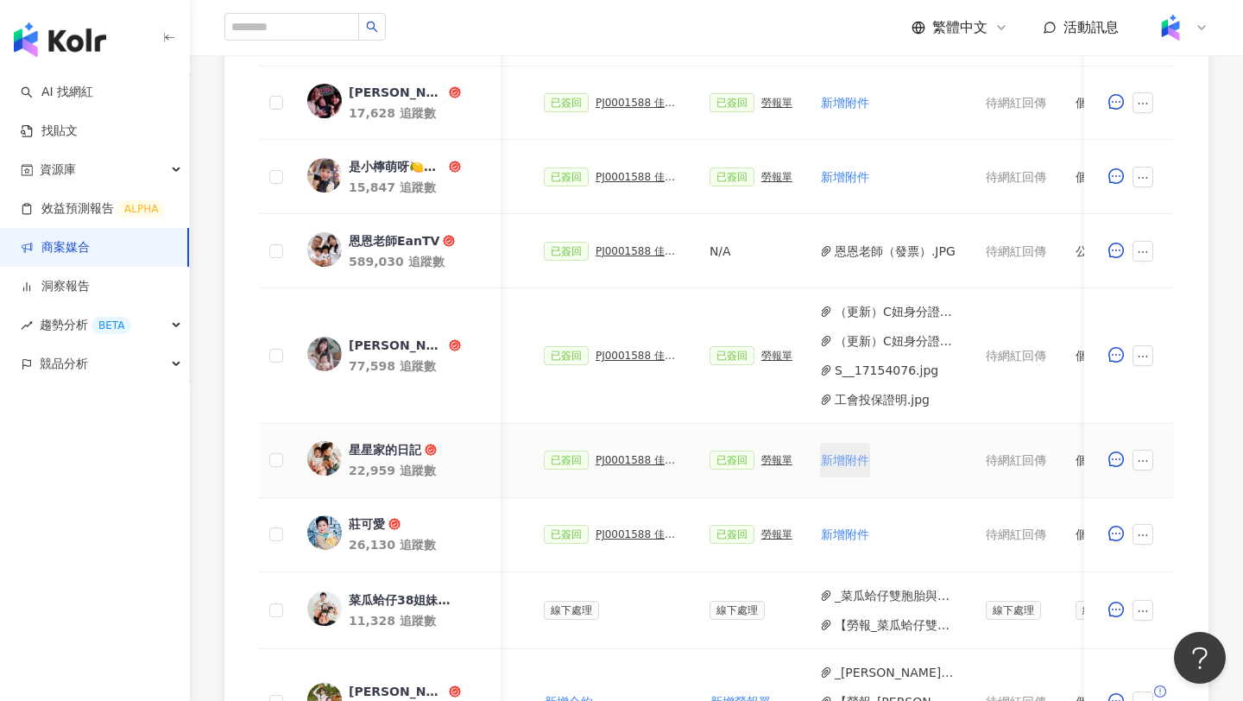
scroll to position [0, 449]
click at [773, 357] on div "勞報單" at bounding box center [775, 356] width 31 height 12
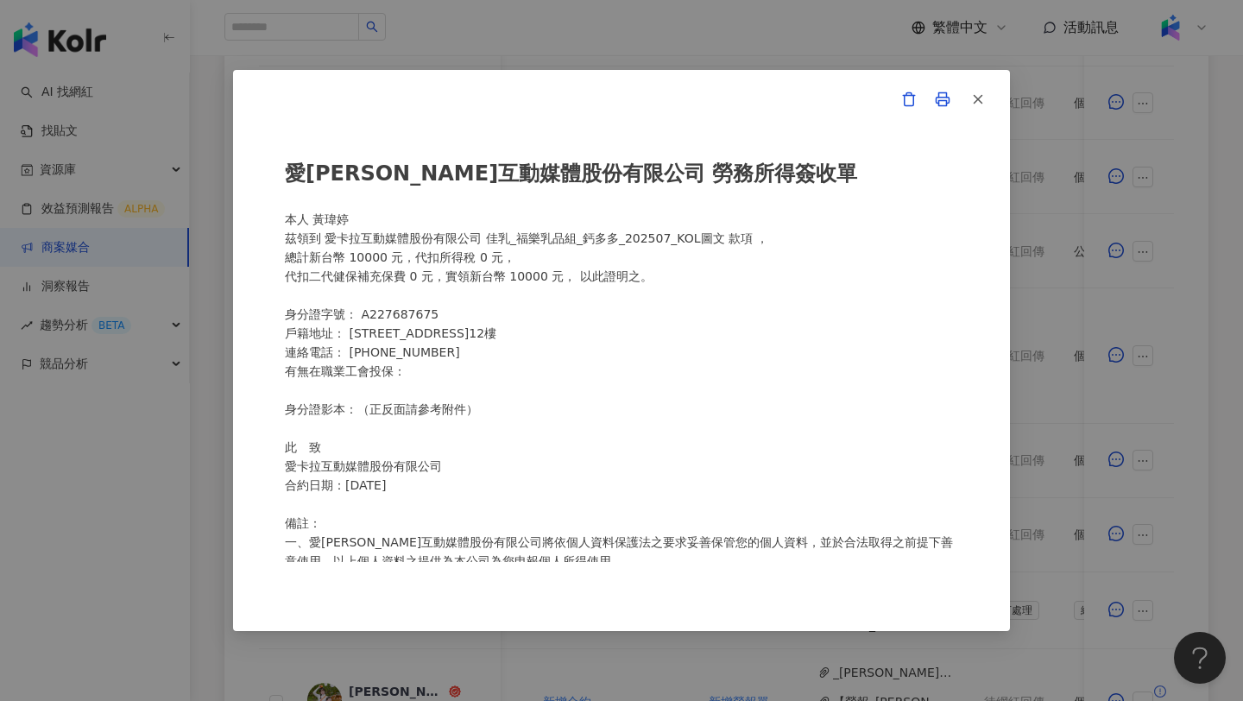
click at [1082, 296] on div "愛卡拉互動媒體股份有限公司 勞務所得簽收單 本人 黃瑋婷 茲領到 愛卡拉互動媒體股份有限公司 佳乳_福樂乳品組_鈣多多_202507_KOL圖文 款項 ， 總…" at bounding box center [621, 350] width 1243 height 701
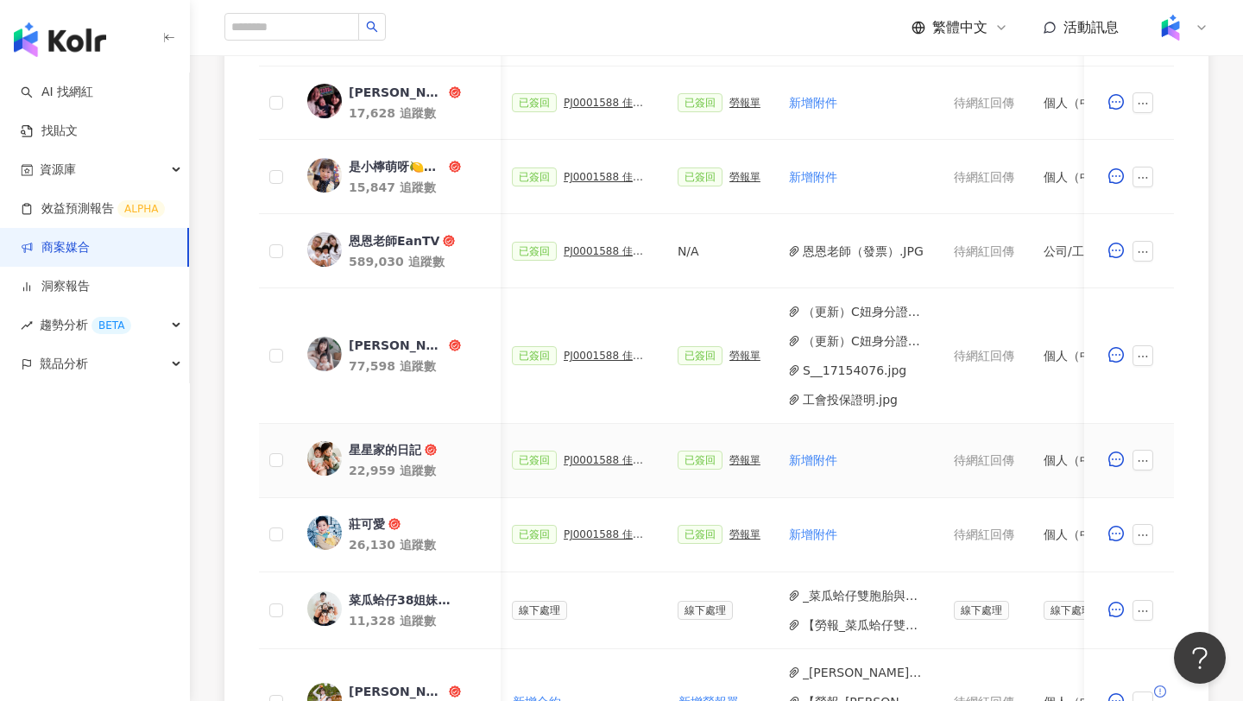
scroll to position [1051, 0]
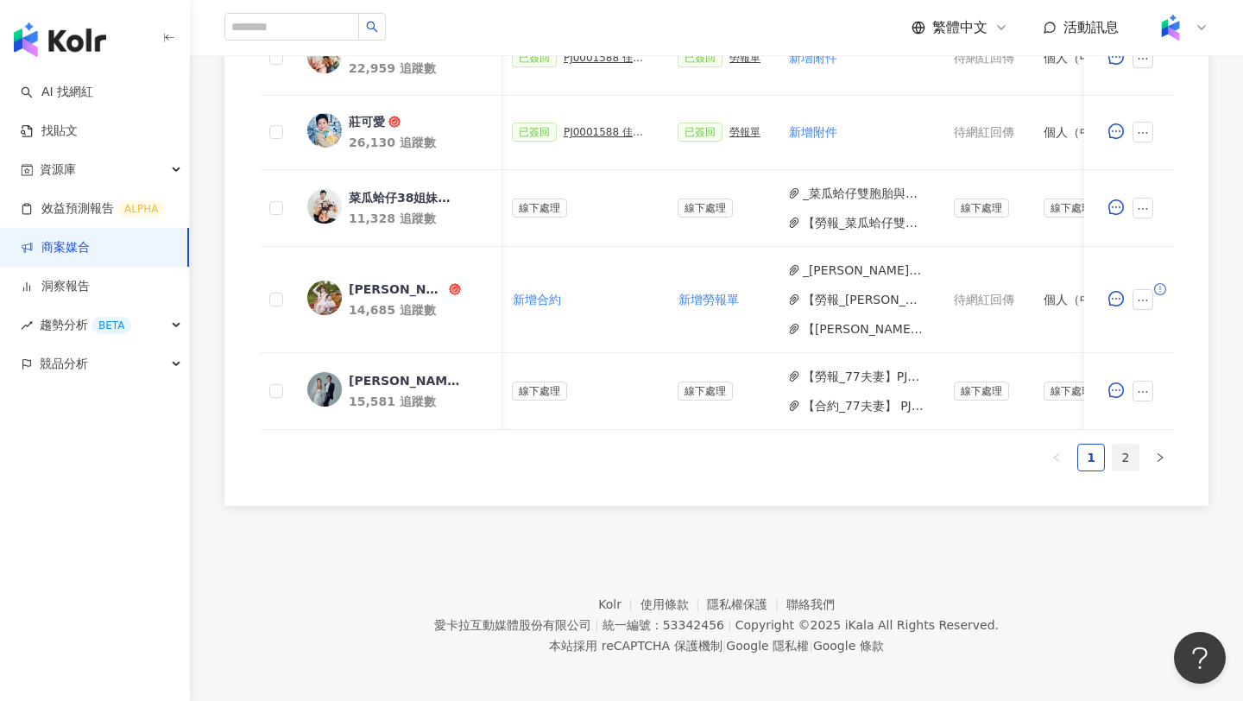
click at [1138, 455] on link "2" at bounding box center [1126, 458] width 26 height 26
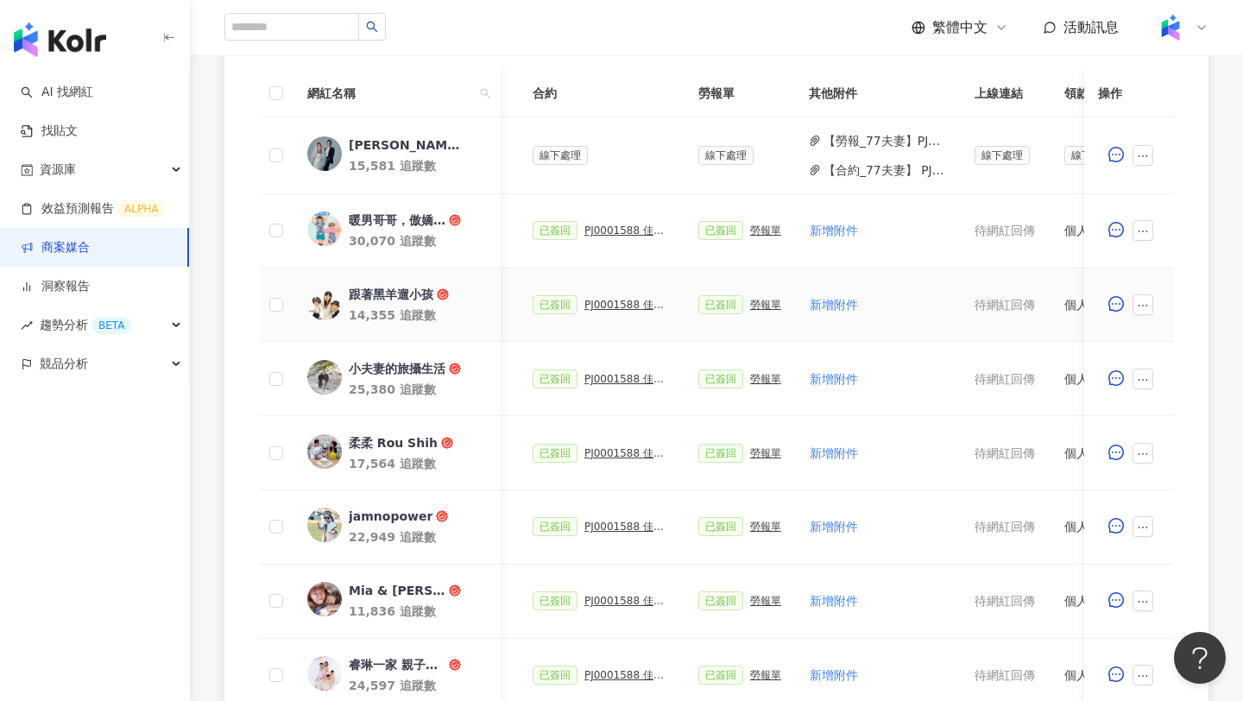
scroll to position [985, 0]
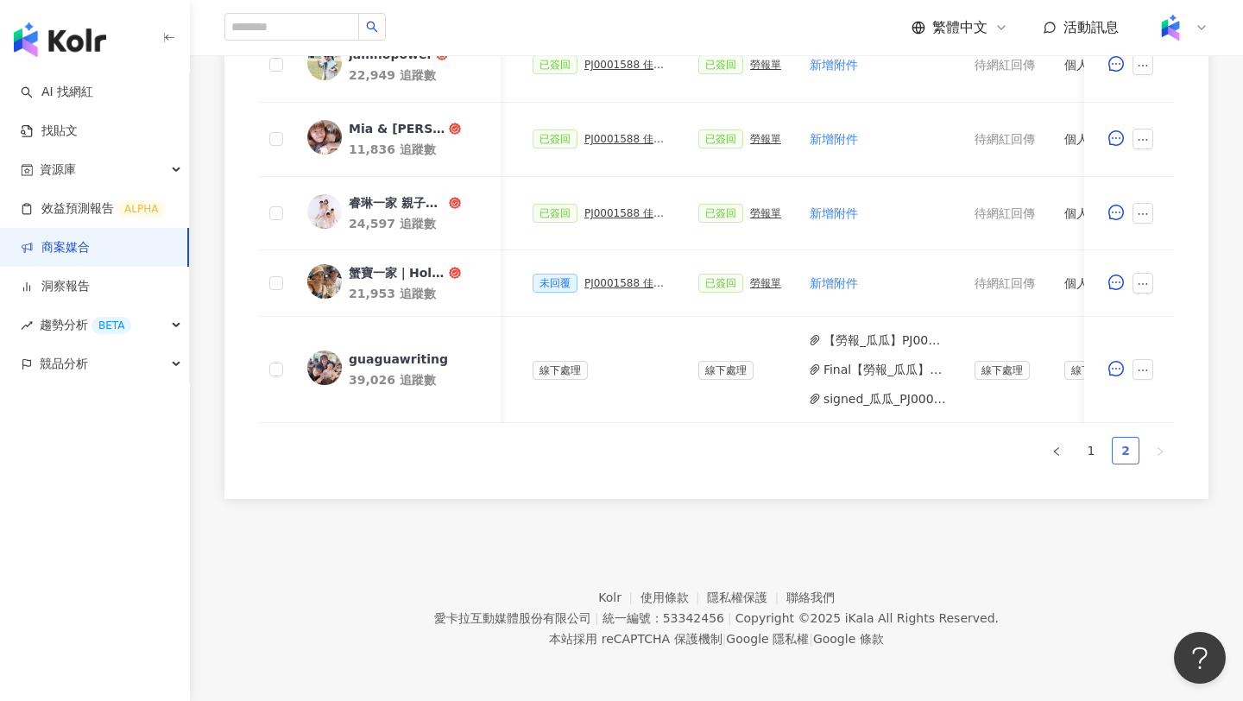
click at [1122, 459] on link "2" at bounding box center [1126, 451] width 26 height 26
click at [1094, 458] on link "1" at bounding box center [1091, 451] width 26 height 26
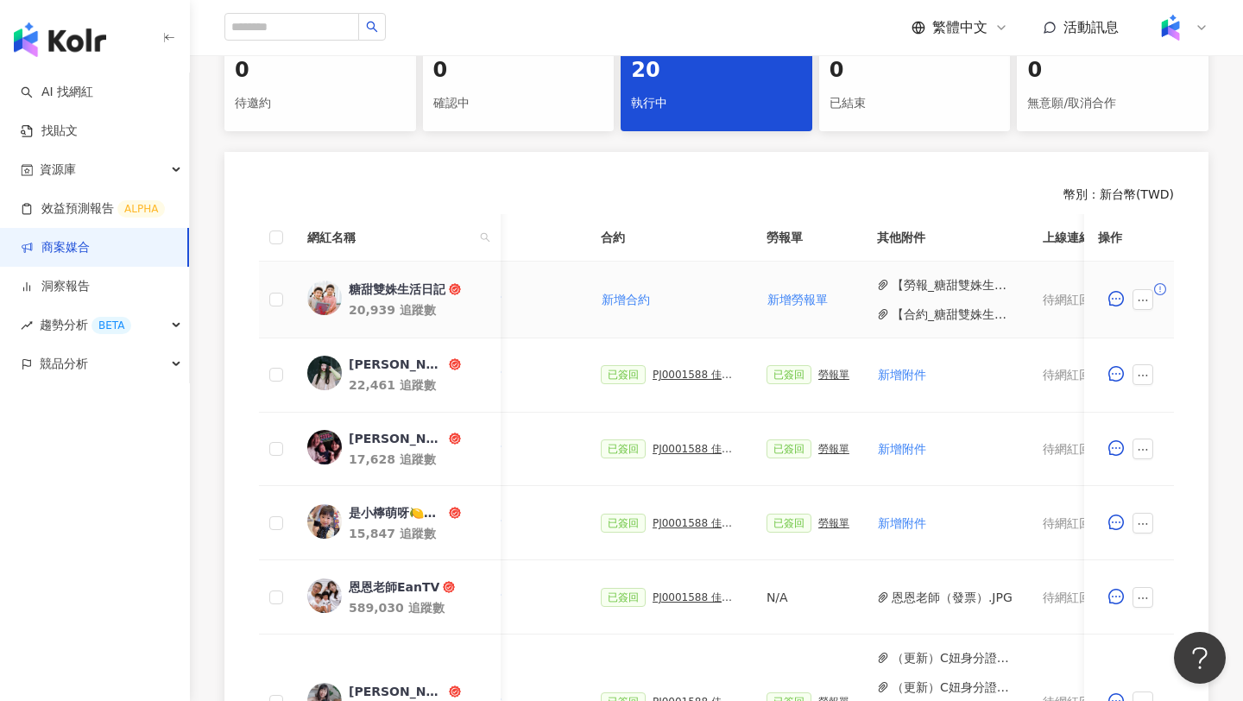
scroll to position [0, 395]
click at [909, 314] on button "【合約_糖甜雙姝生活日記】PJ0001588 佳乳_福樂乳品組_鈣多多_202507_KOL圖文.pdf" at bounding box center [948, 314] width 123 height 19
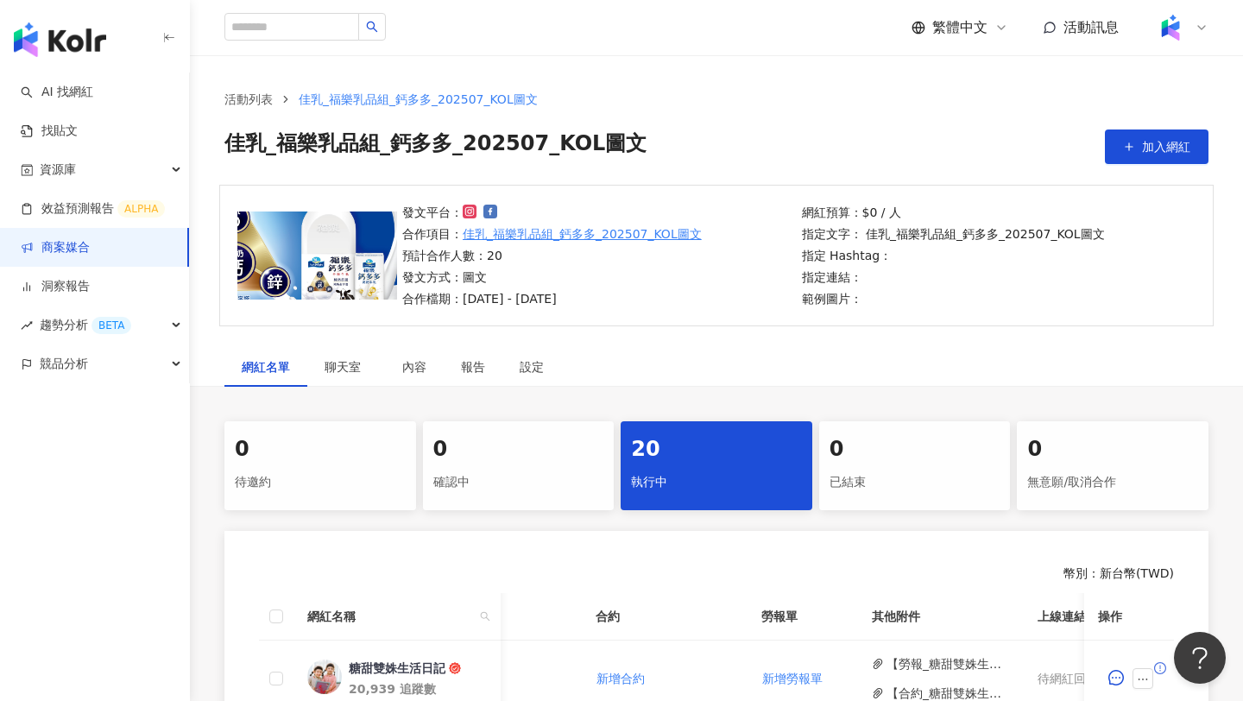
click at [90, 256] on link "商案媒合" at bounding box center [55, 247] width 69 height 17
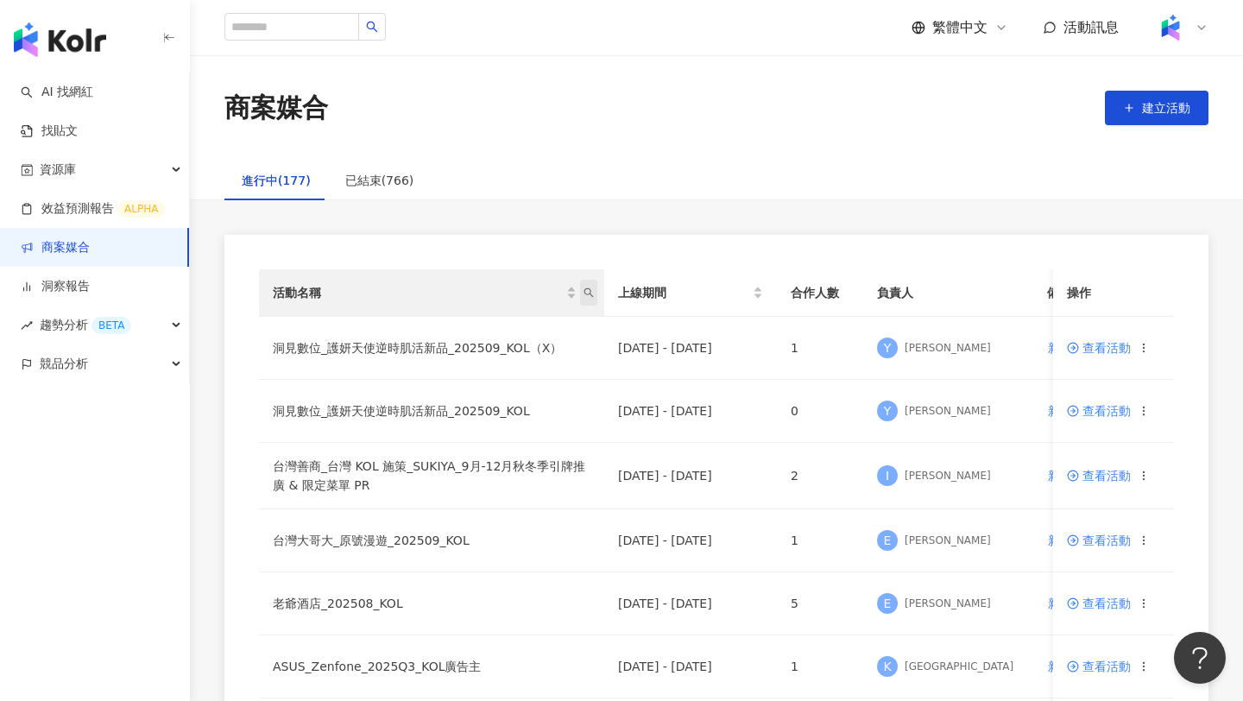
click at [585, 289] on icon "search" at bounding box center [588, 292] width 9 height 9
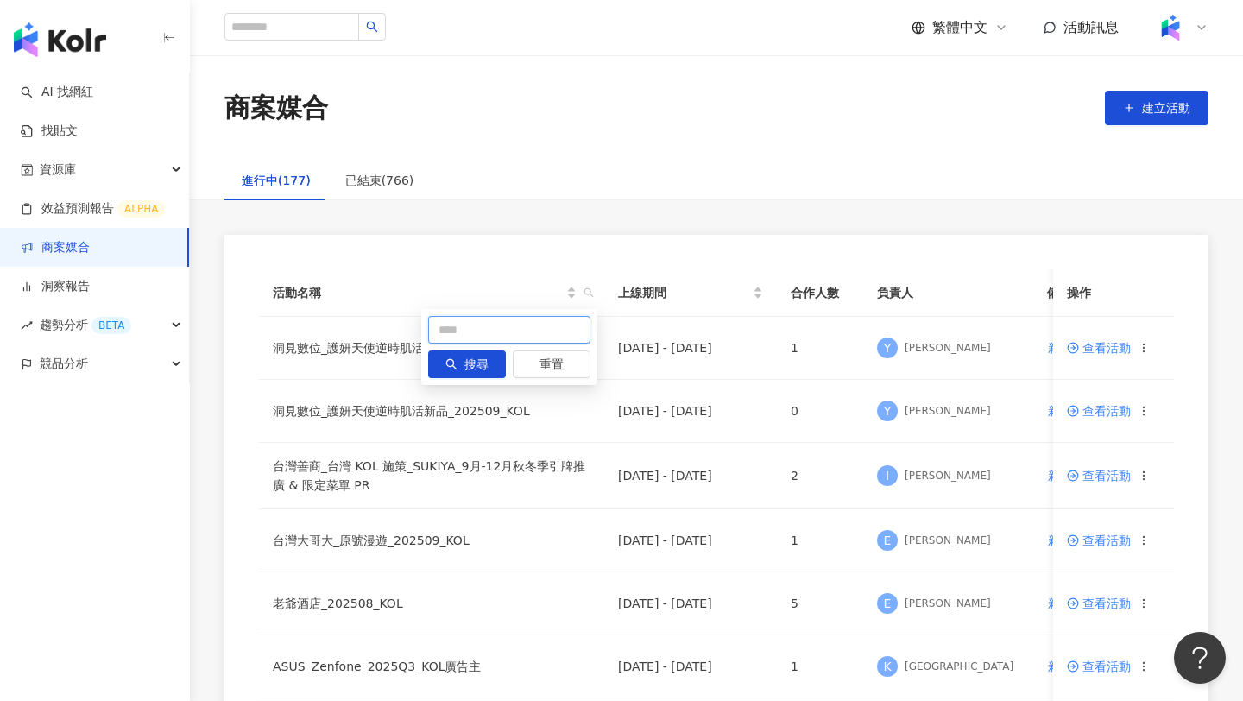
click at [484, 318] on input "text" at bounding box center [509, 330] width 162 height 28
type input "**"
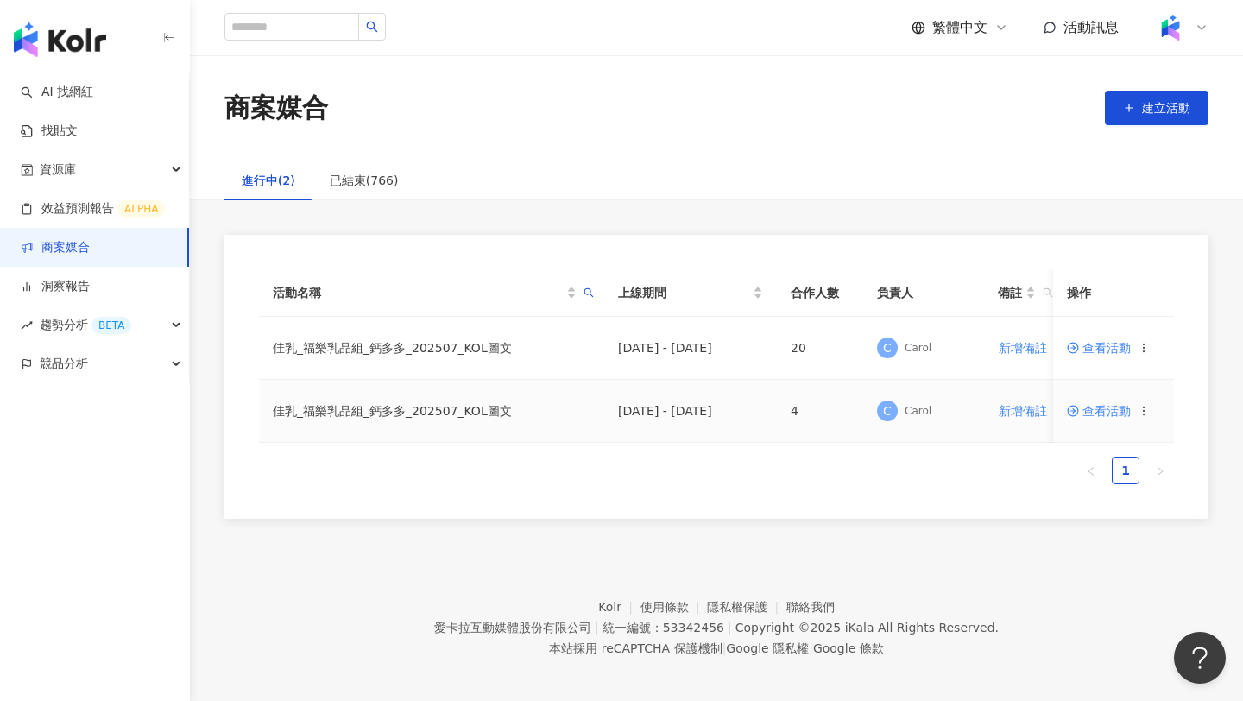
click at [1089, 404] on td "查看活動" at bounding box center [1113, 411] width 121 height 63
click at [1100, 413] on span "查看活動" at bounding box center [1099, 411] width 64 height 12
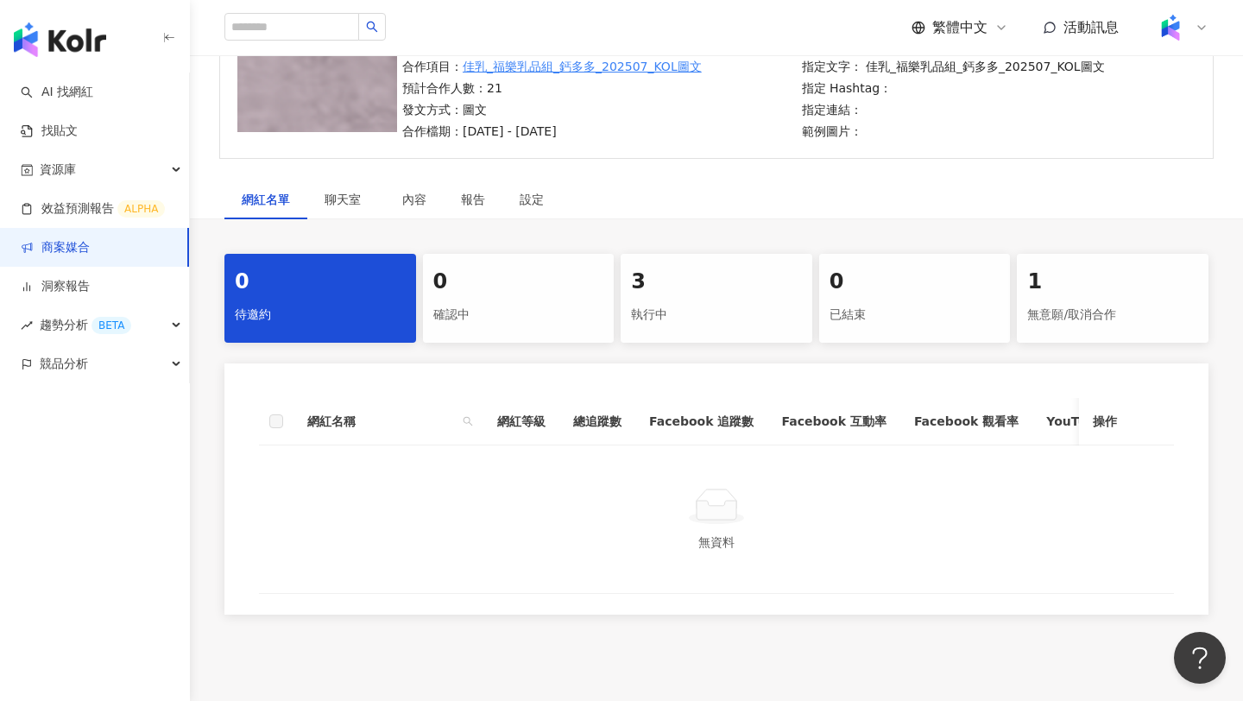
scroll to position [177, 0]
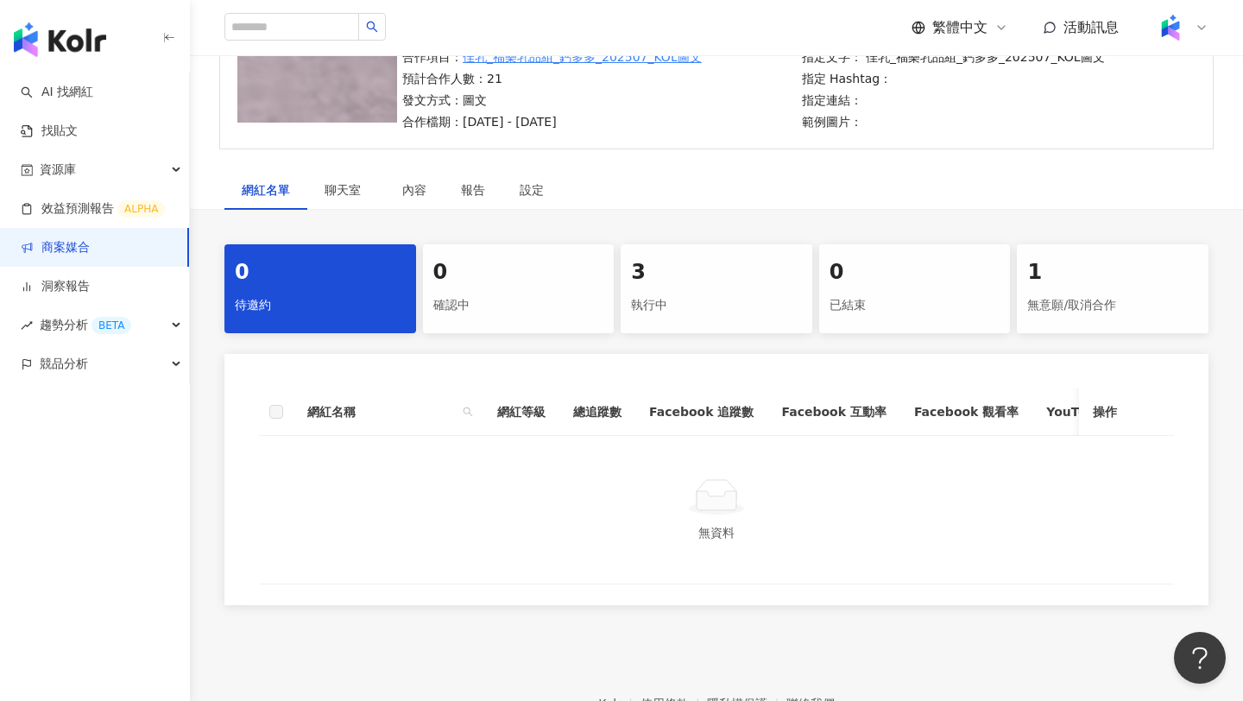
click at [693, 306] on div "執行中" at bounding box center [716, 305] width 171 height 29
